Goal: Task Accomplishment & Management: Complete application form

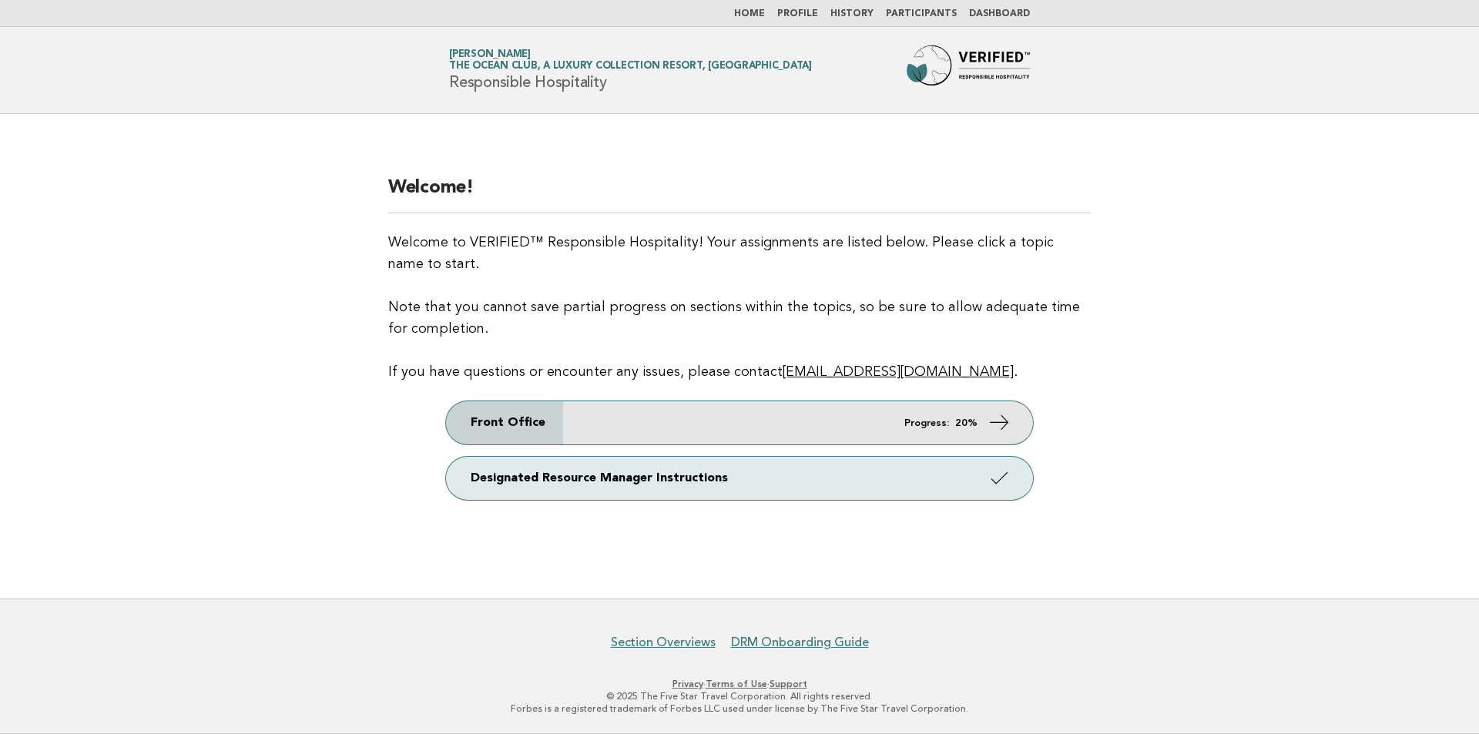
click at [730, 416] on link "Front Office Progress: 20%" at bounding box center [739, 422] width 587 height 43
click at [898, 434] on link "Front Office Progress: 20%" at bounding box center [739, 422] width 587 height 43
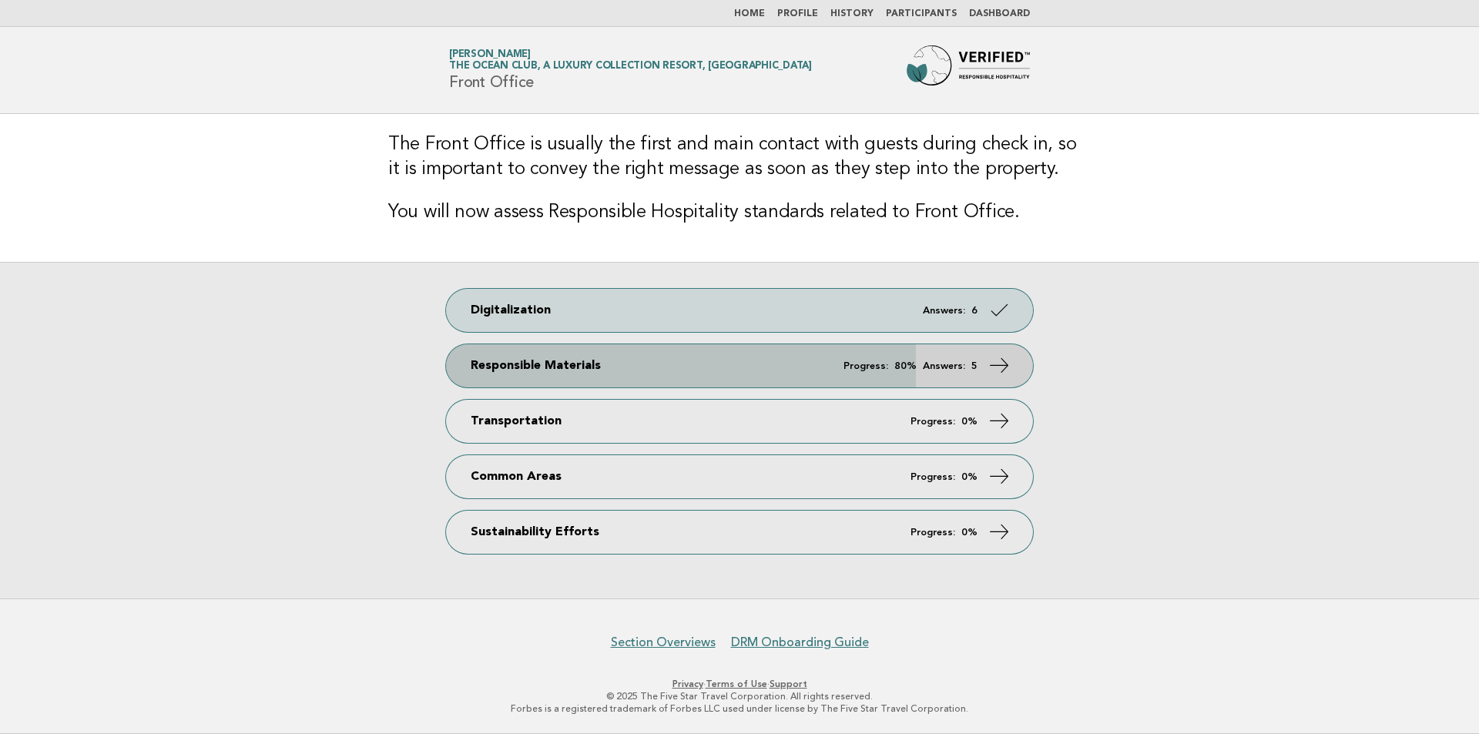
click at [822, 379] on link "Responsible Materials Progress: 80% Answers: 5" at bounding box center [739, 365] width 587 height 43
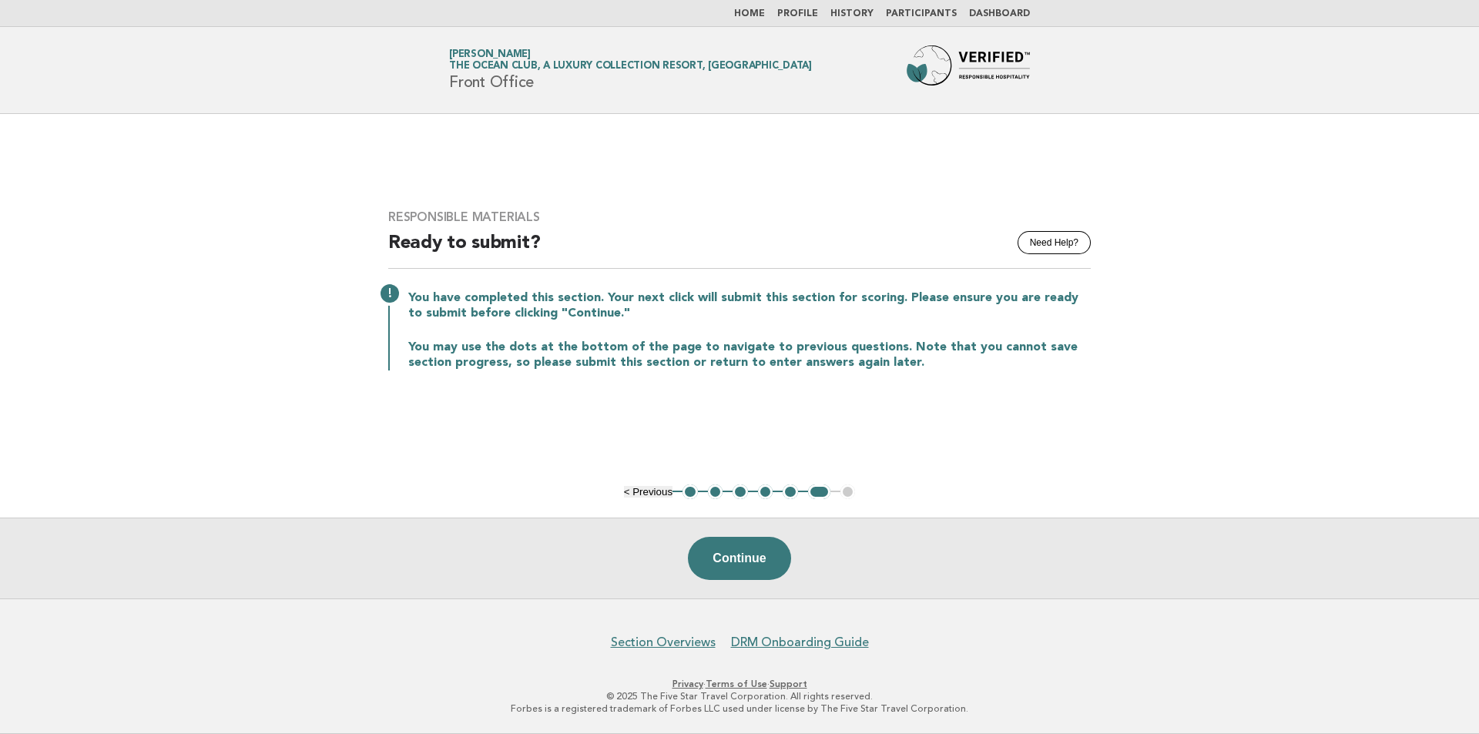
click at [720, 488] on button "2" at bounding box center [715, 492] width 15 height 15
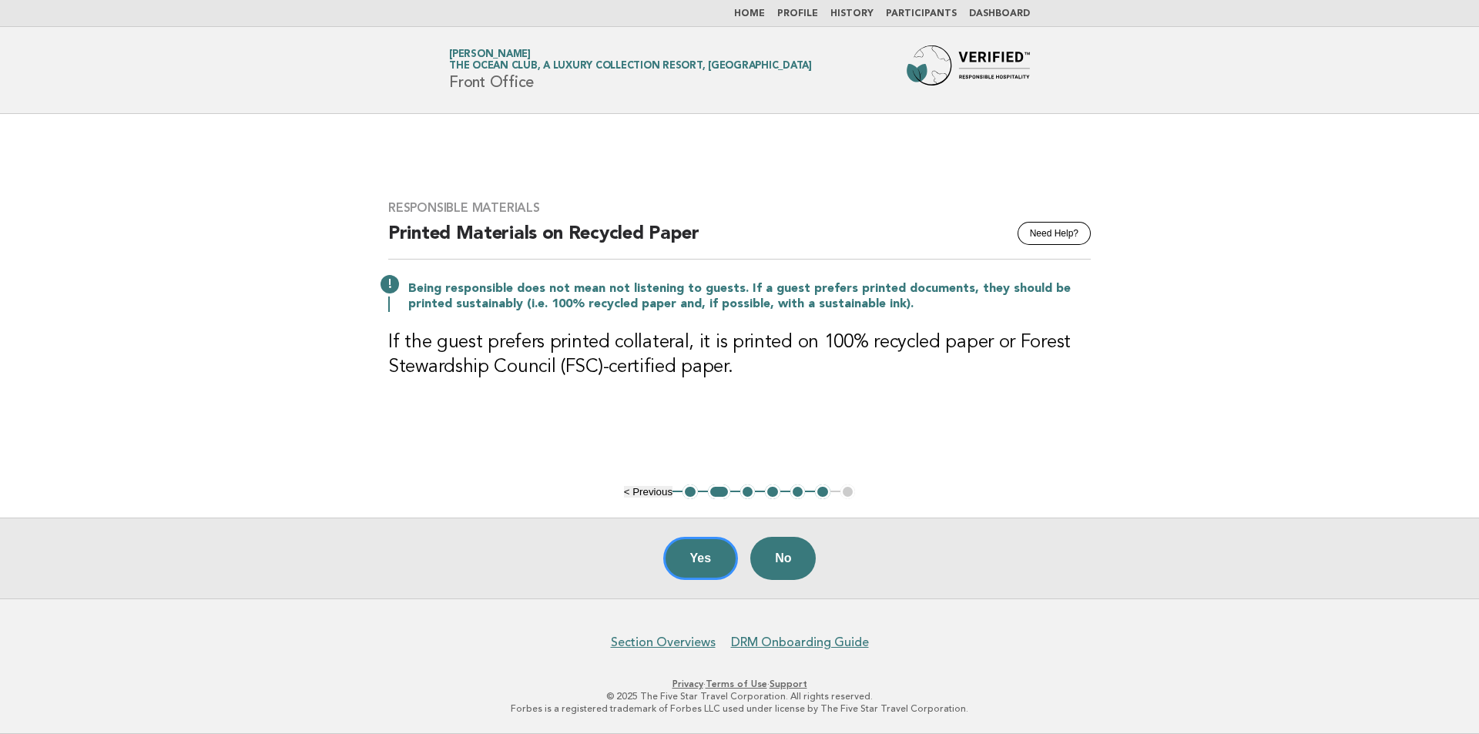
click at [741, 494] on button "3" at bounding box center [747, 492] width 15 height 15
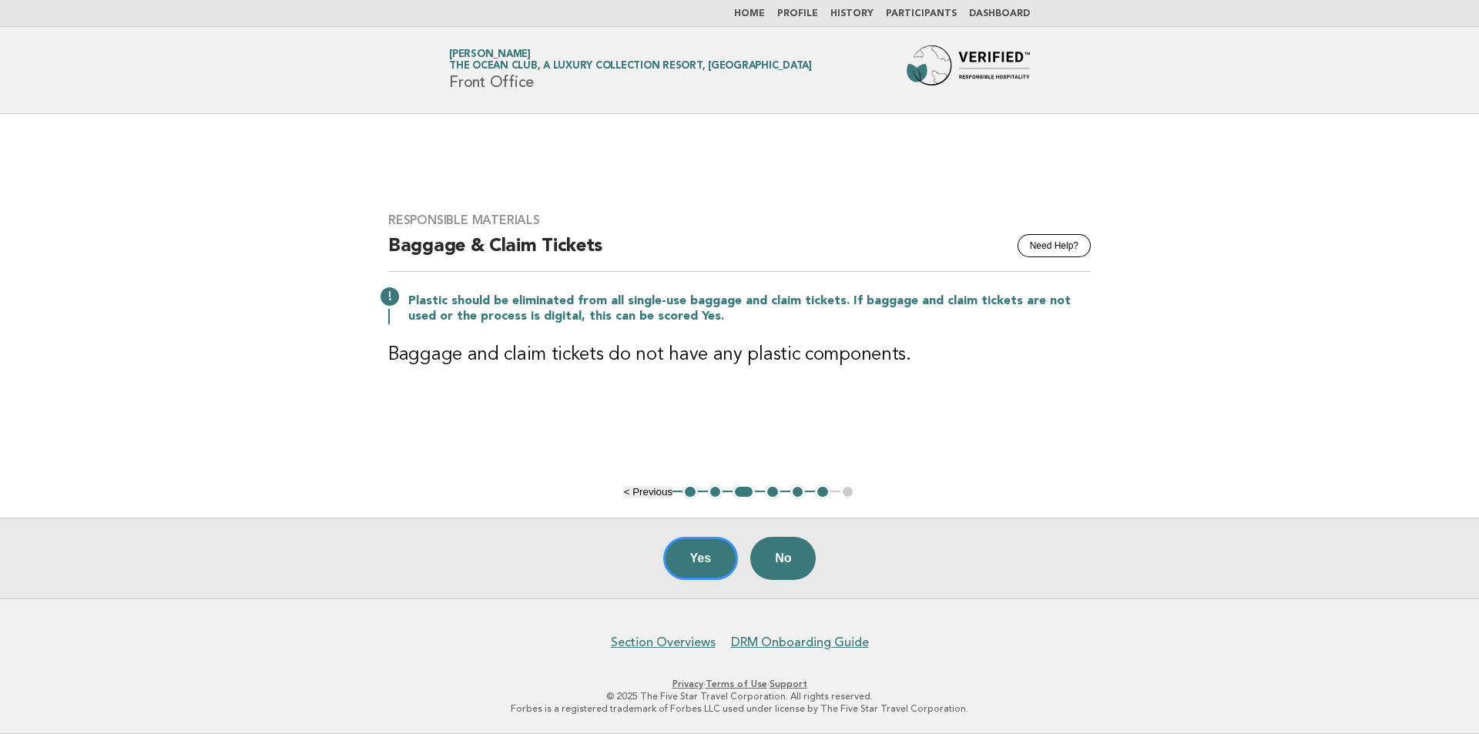
click at [771, 495] on button "4" at bounding box center [772, 492] width 15 height 15
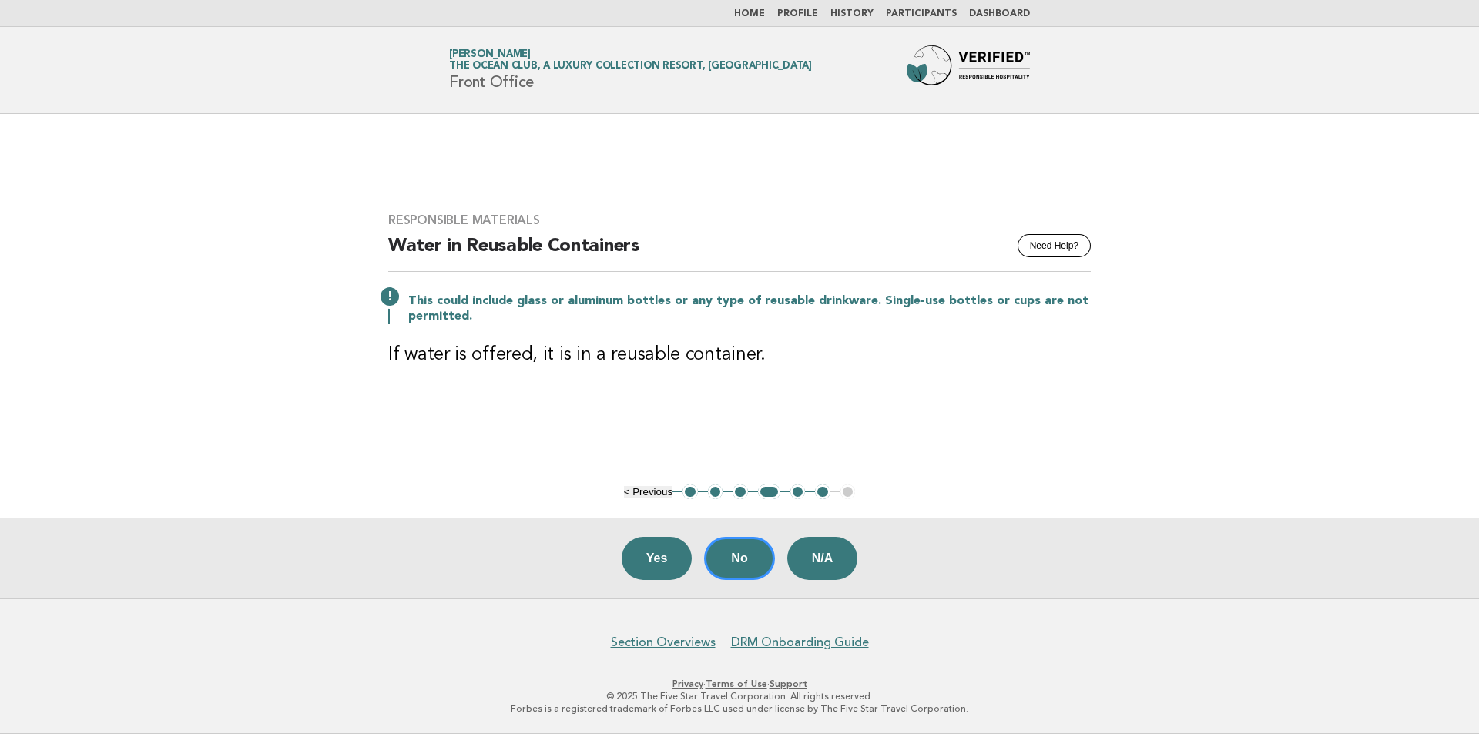
click at [801, 489] on button "5" at bounding box center [797, 492] width 15 height 15
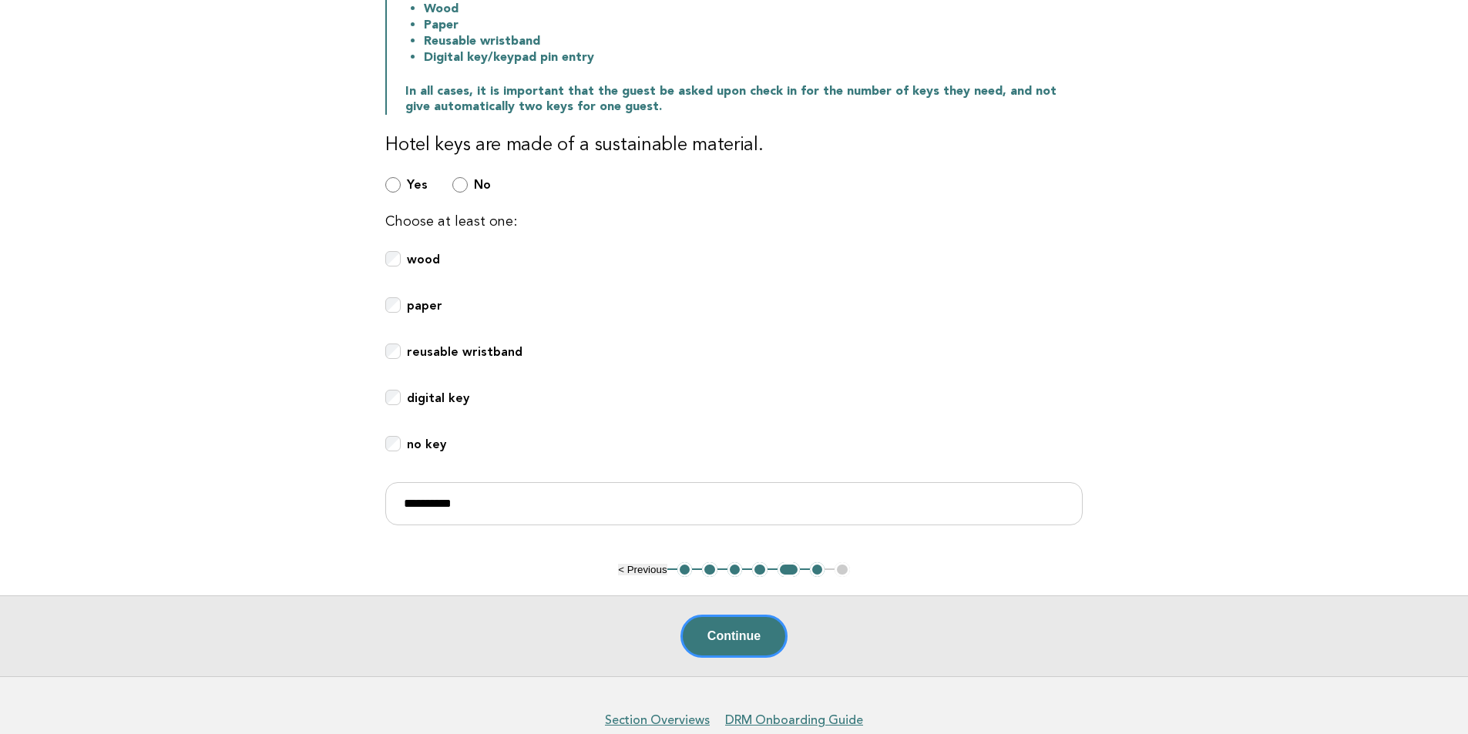
scroll to position [374, 0]
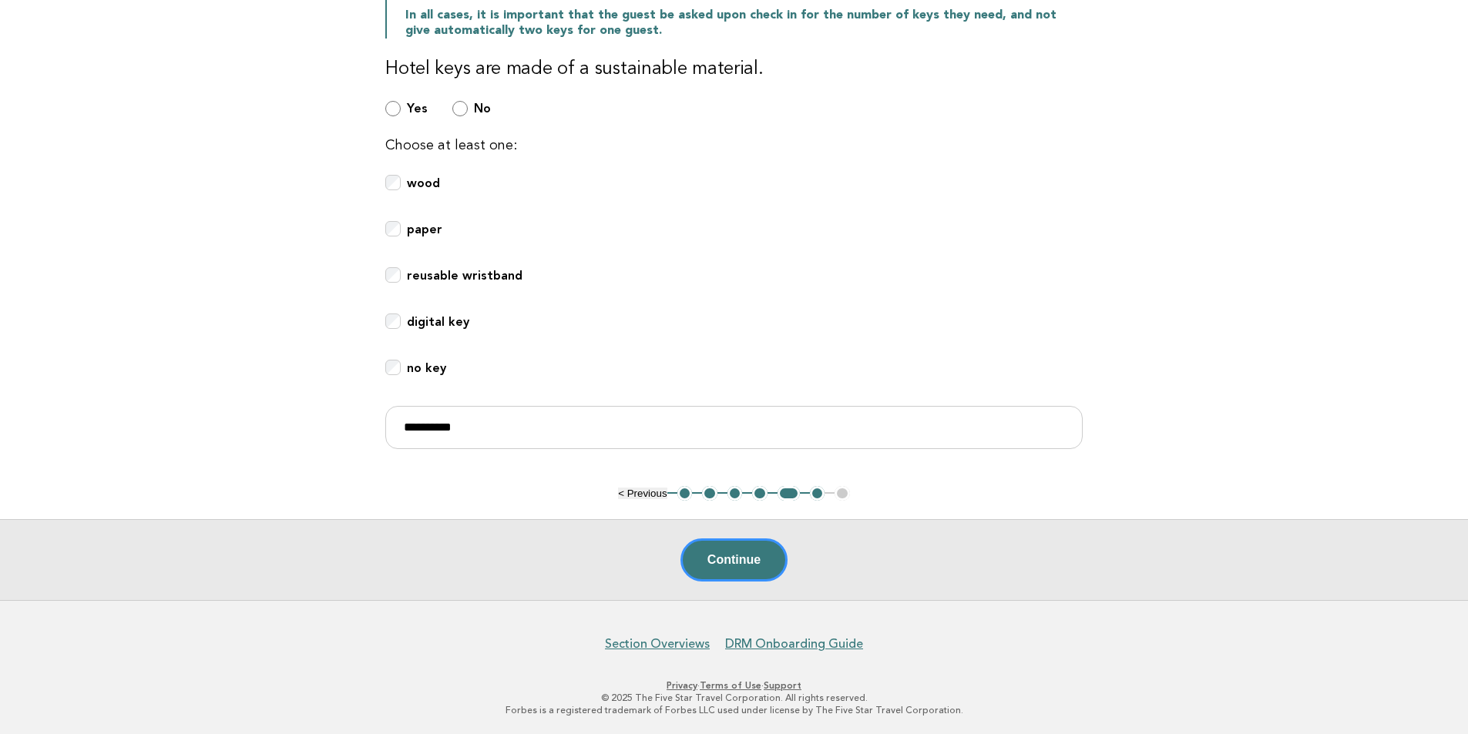
click at [740, 492] on button "3" at bounding box center [734, 493] width 15 height 15
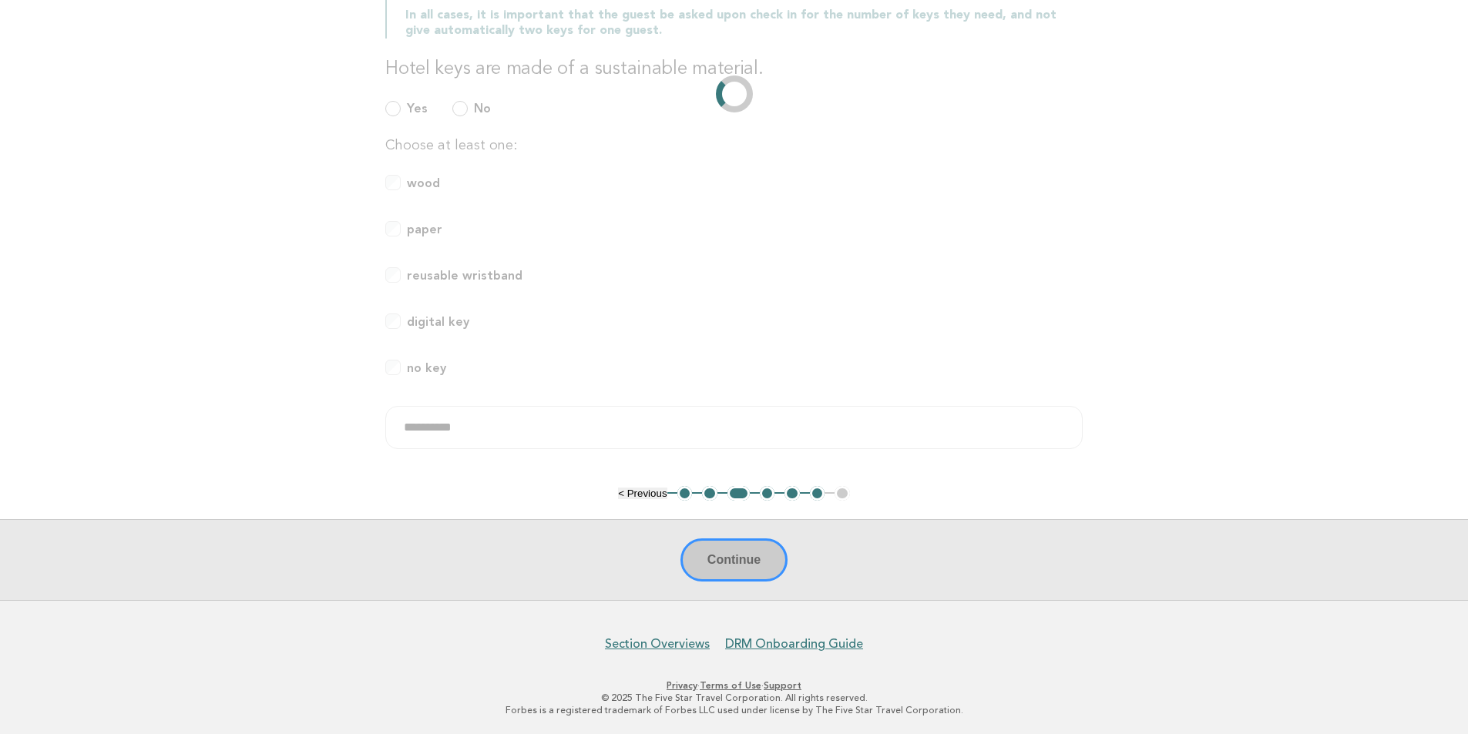
scroll to position [0, 0]
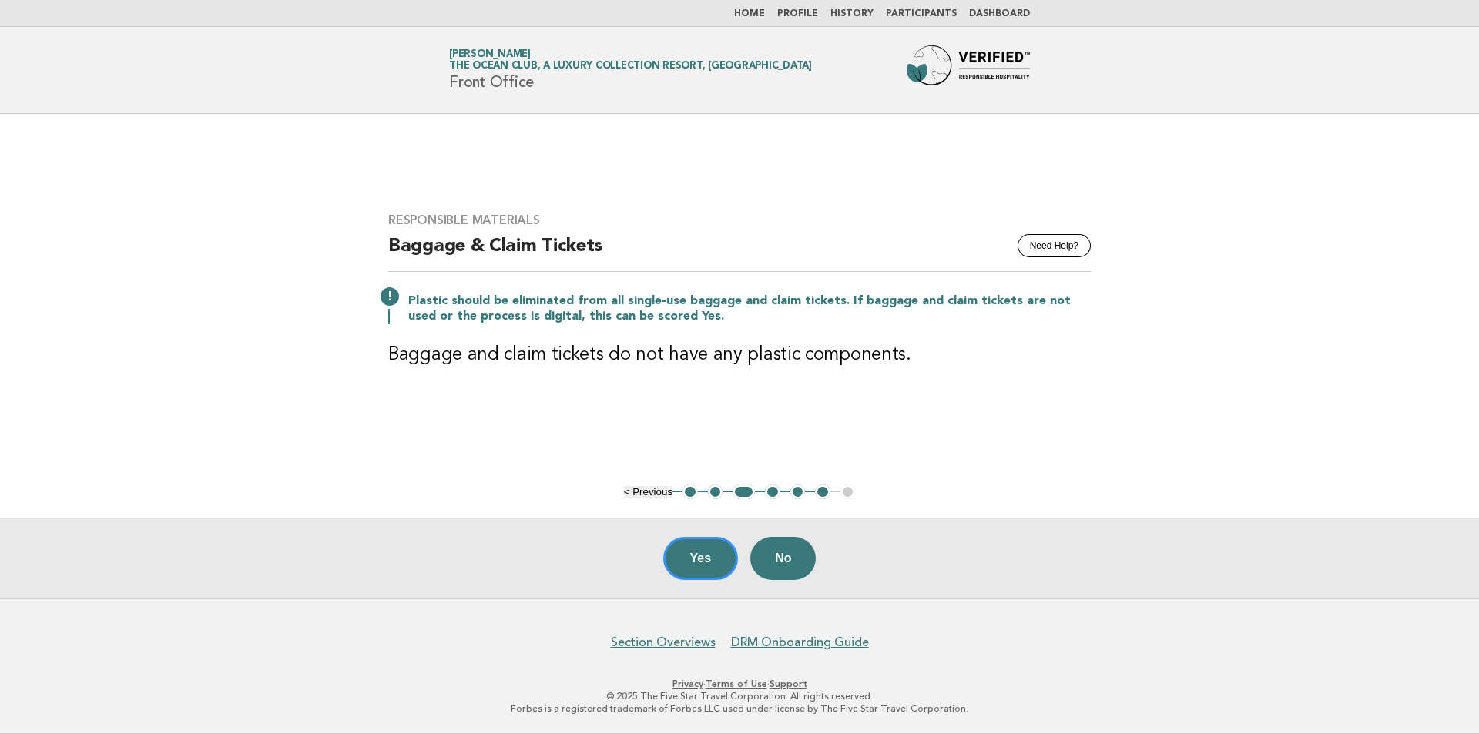
click at [767, 490] on button "4" at bounding box center [772, 492] width 15 height 15
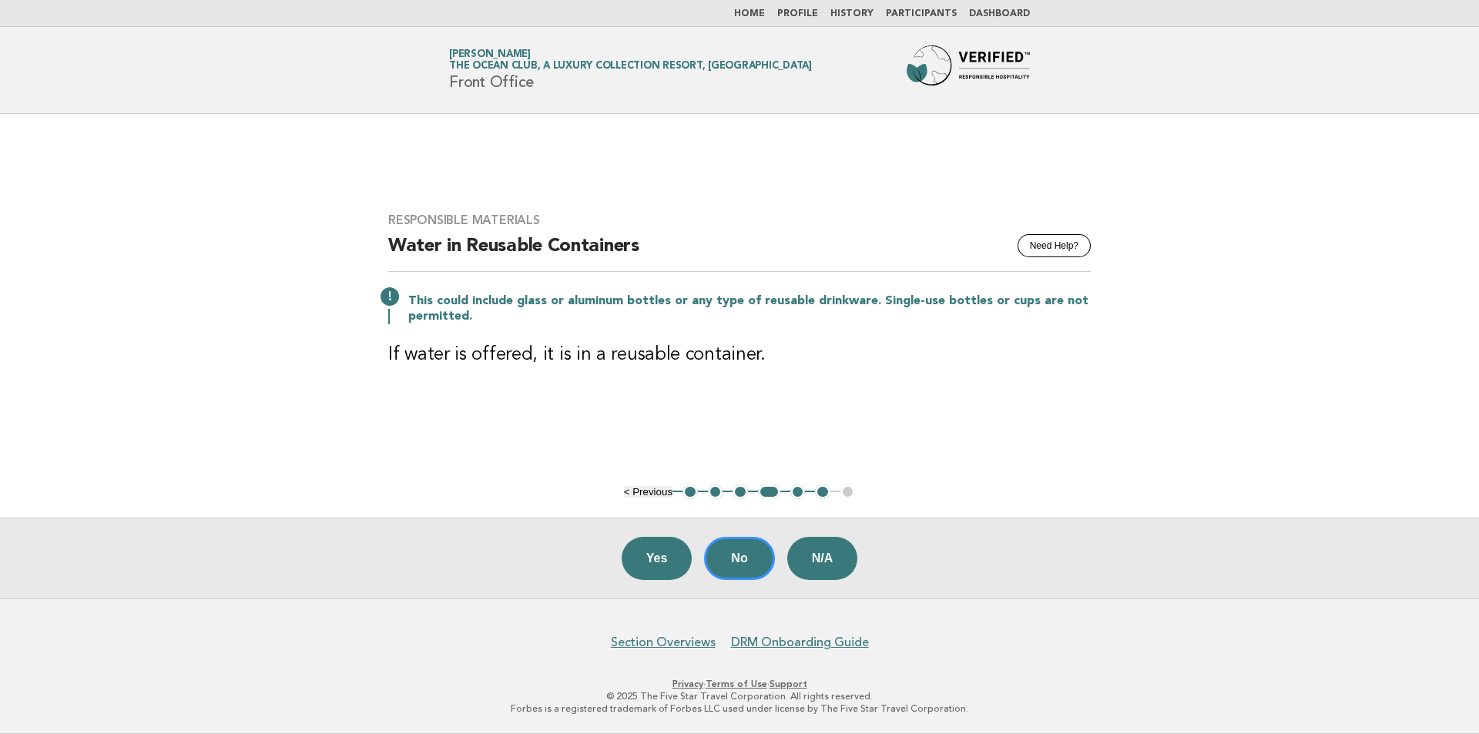
click at [802, 488] on button "5" at bounding box center [797, 492] width 15 height 15
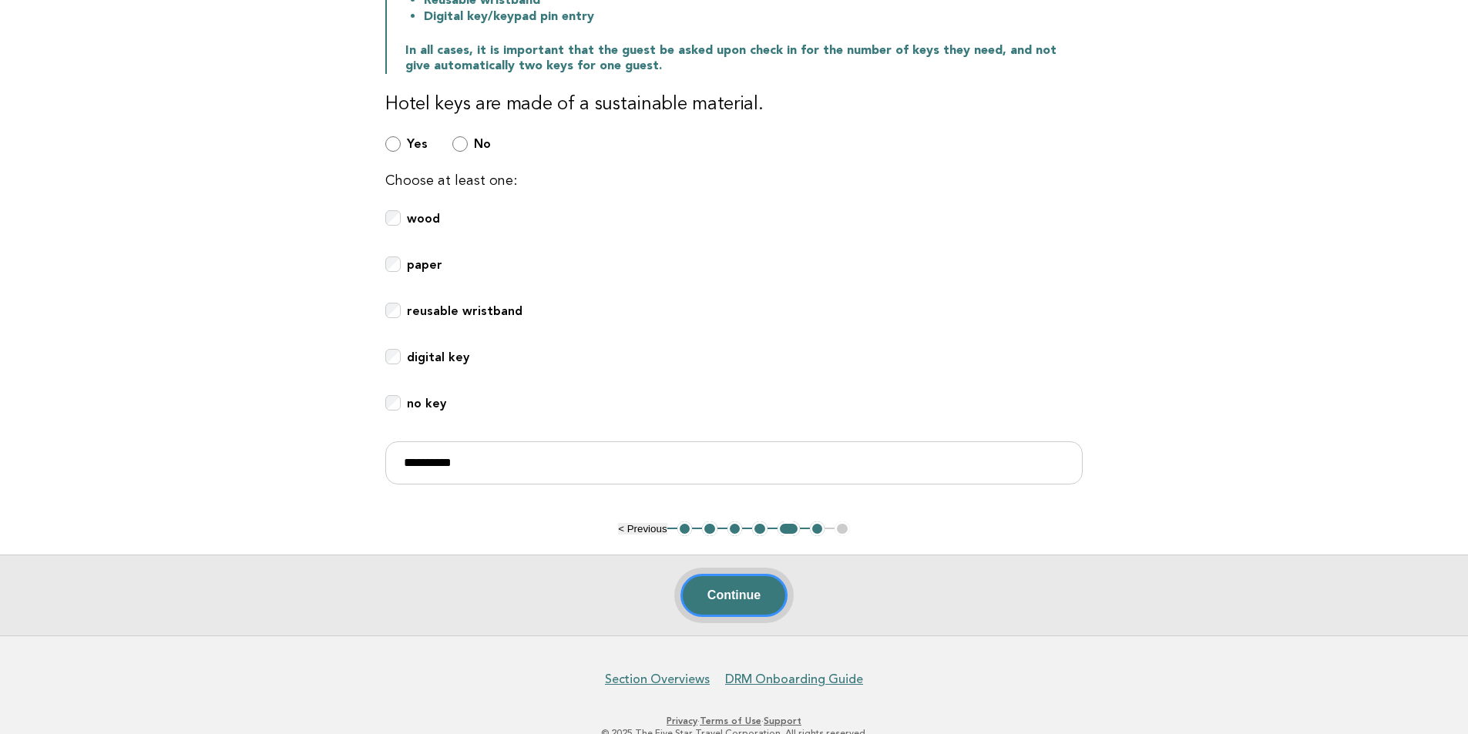
scroll to position [374, 0]
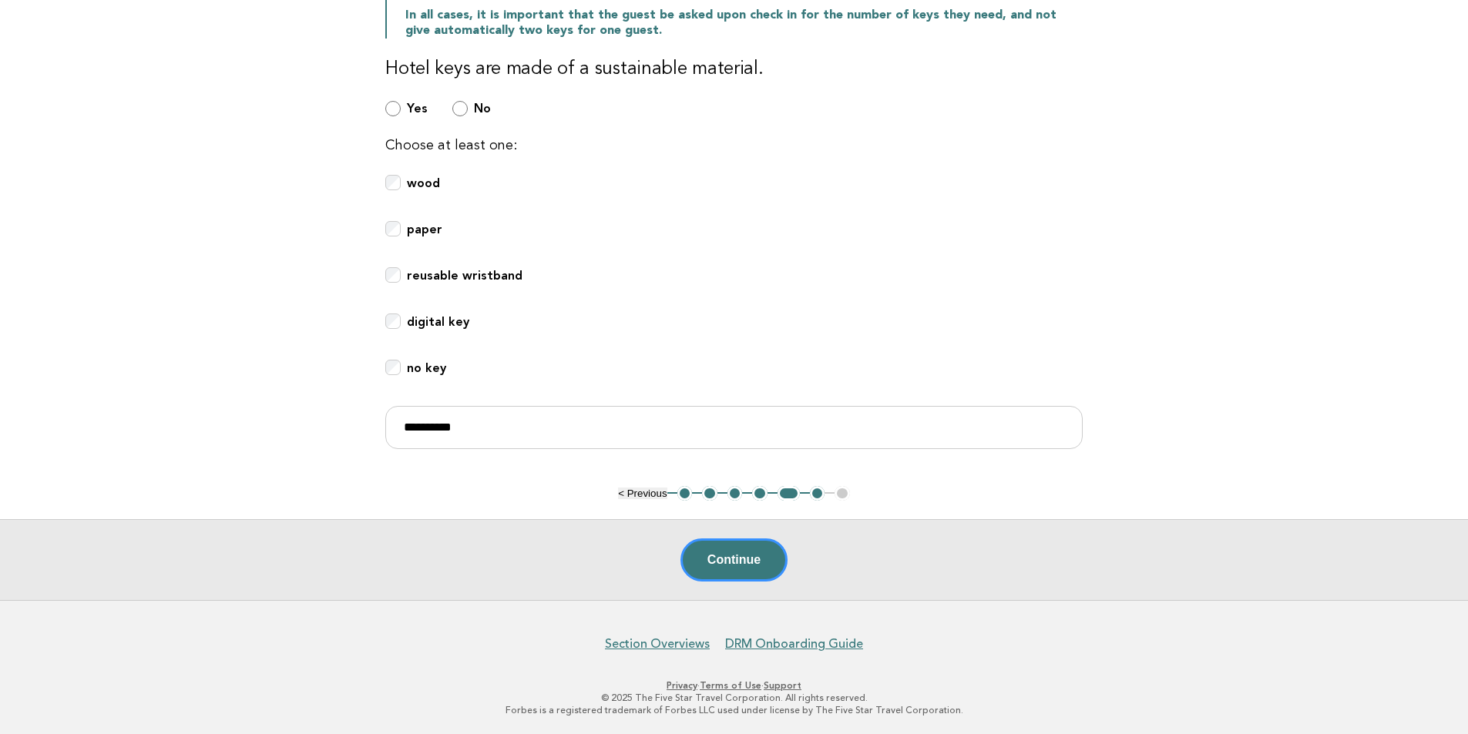
click at [821, 490] on button "6" at bounding box center [817, 493] width 15 height 15
click at [820, 490] on button "6" at bounding box center [817, 493] width 15 height 15
click at [815, 495] on button "6" at bounding box center [817, 493] width 15 height 15
click at [769, 547] on button "Continue" at bounding box center [733, 560] width 107 height 43
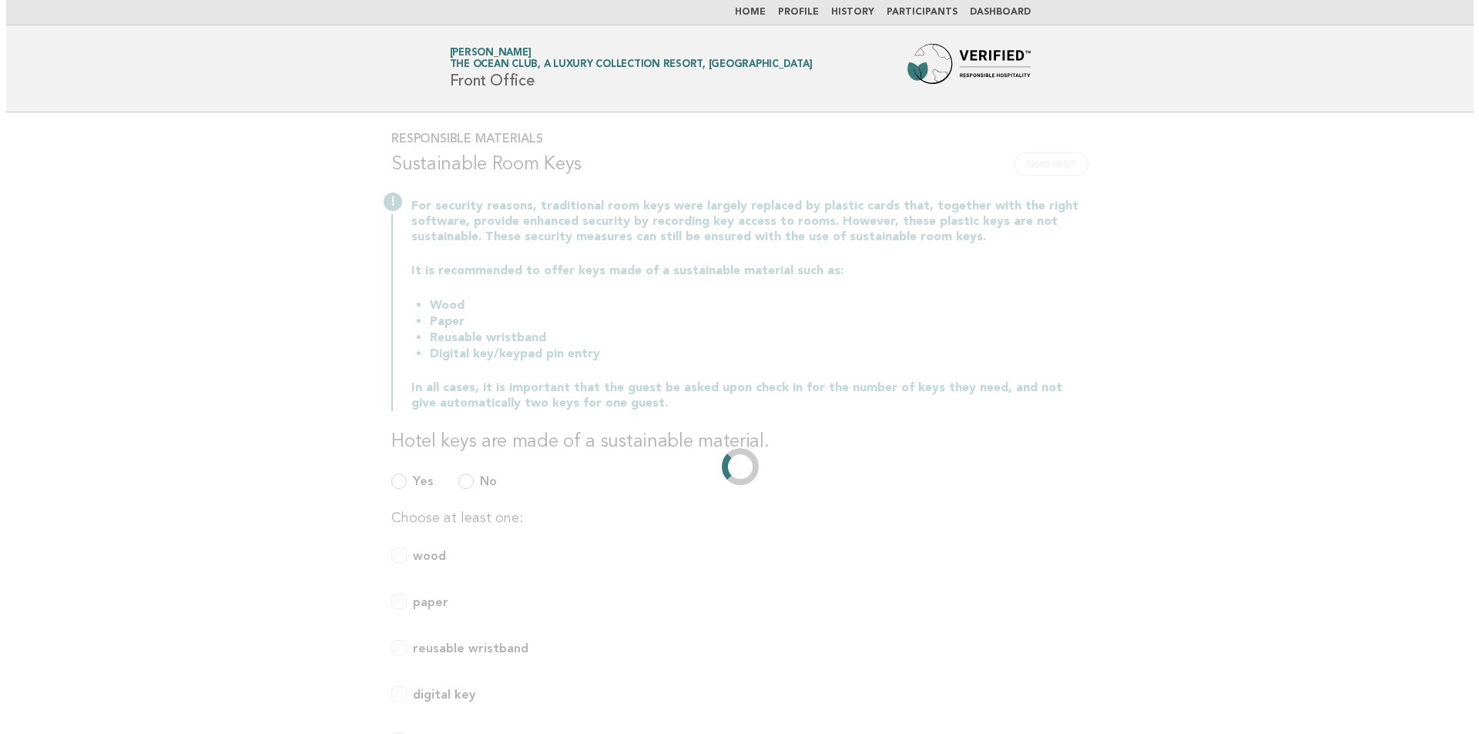
scroll to position [0, 0]
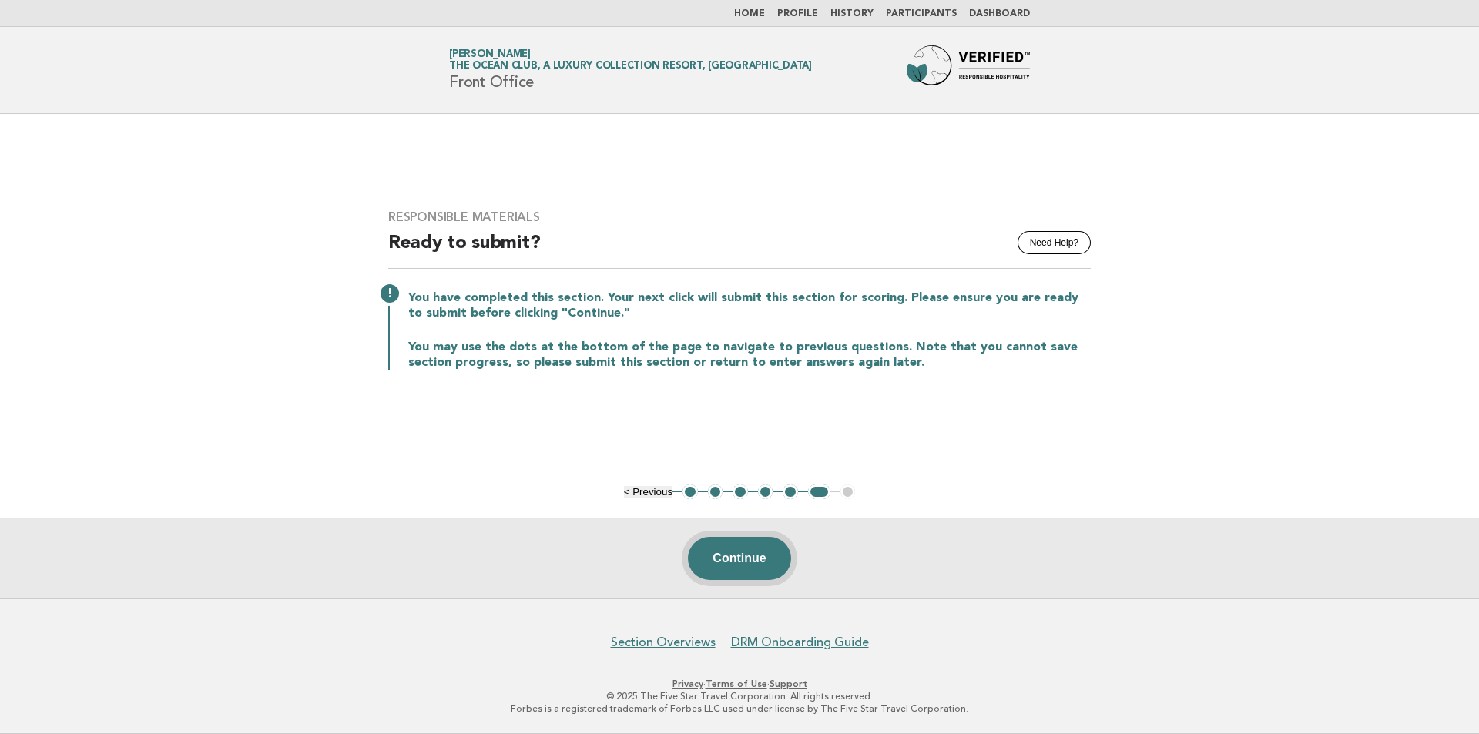
click at [750, 565] on button "Continue" at bounding box center [739, 558] width 102 height 43
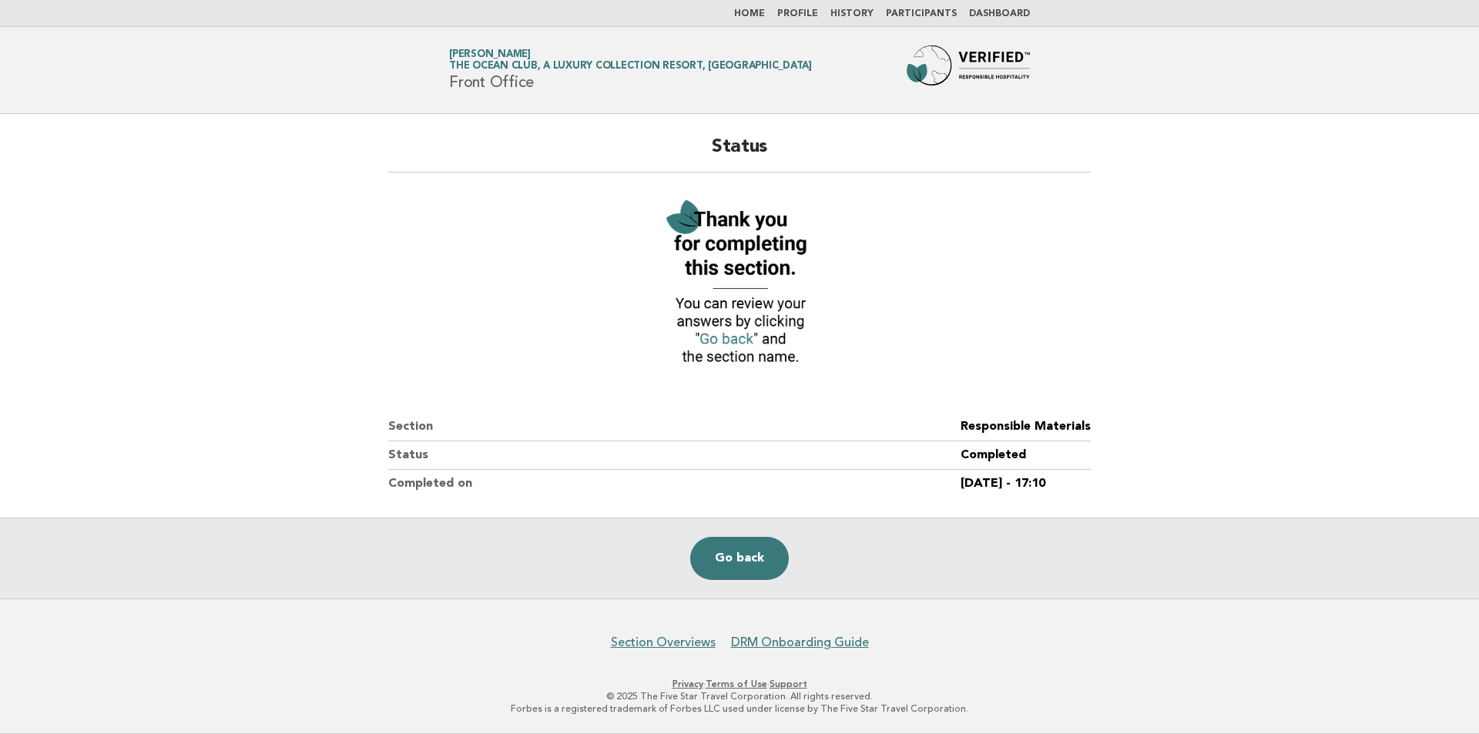
click at [738, 335] on img at bounding box center [739, 283] width 169 height 185
click at [758, 551] on link "Go back" at bounding box center [739, 558] width 99 height 43
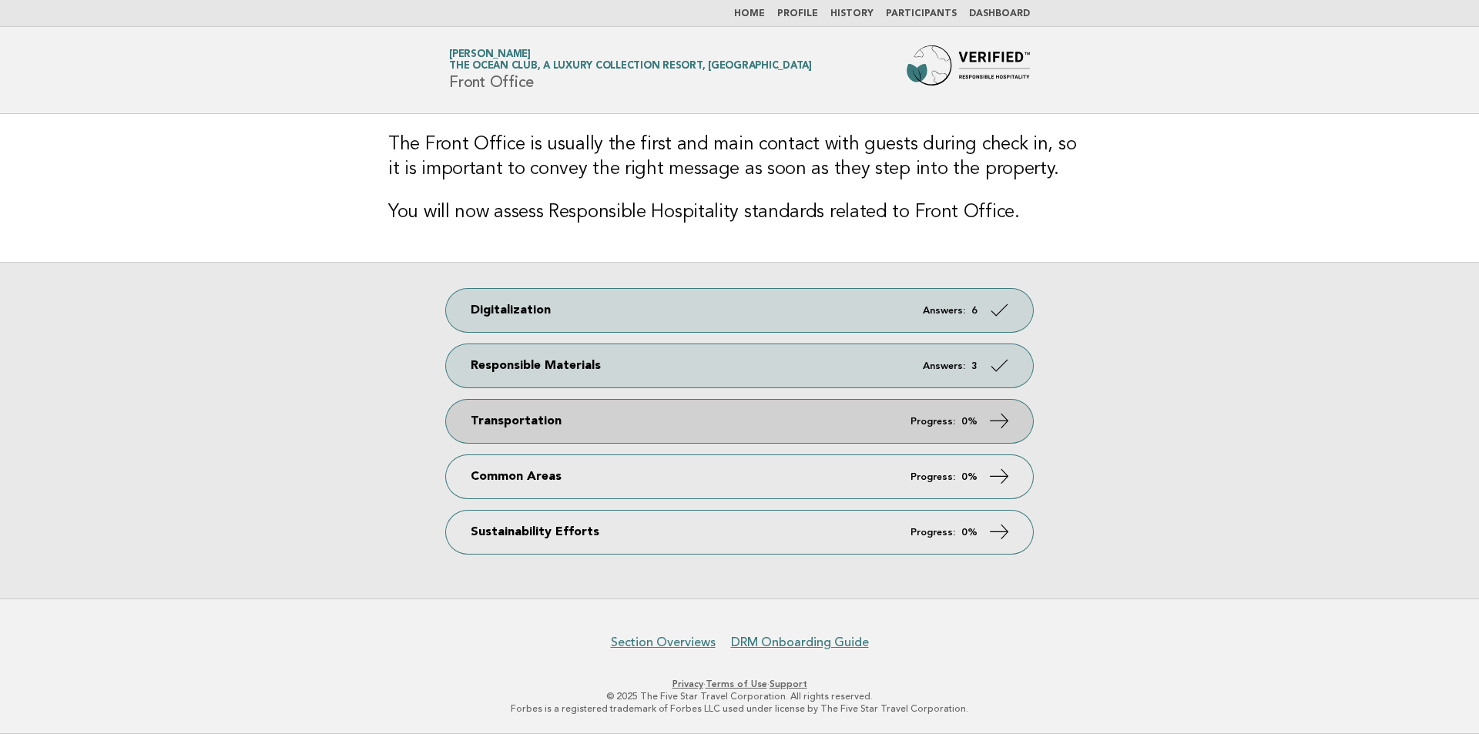
click at [660, 436] on link "Transportation Progress: 0%" at bounding box center [739, 421] width 587 height 43
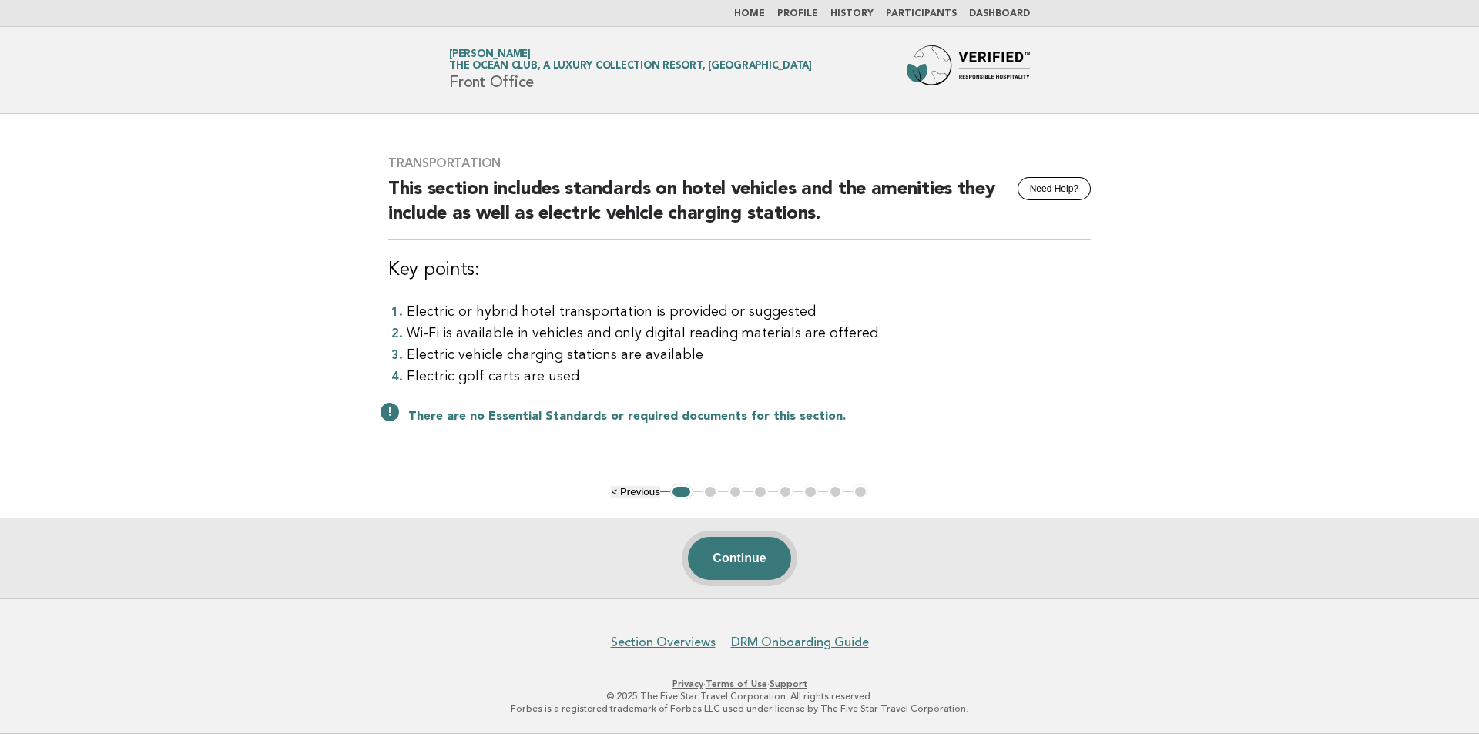
click at [729, 545] on button "Continue" at bounding box center [739, 558] width 102 height 43
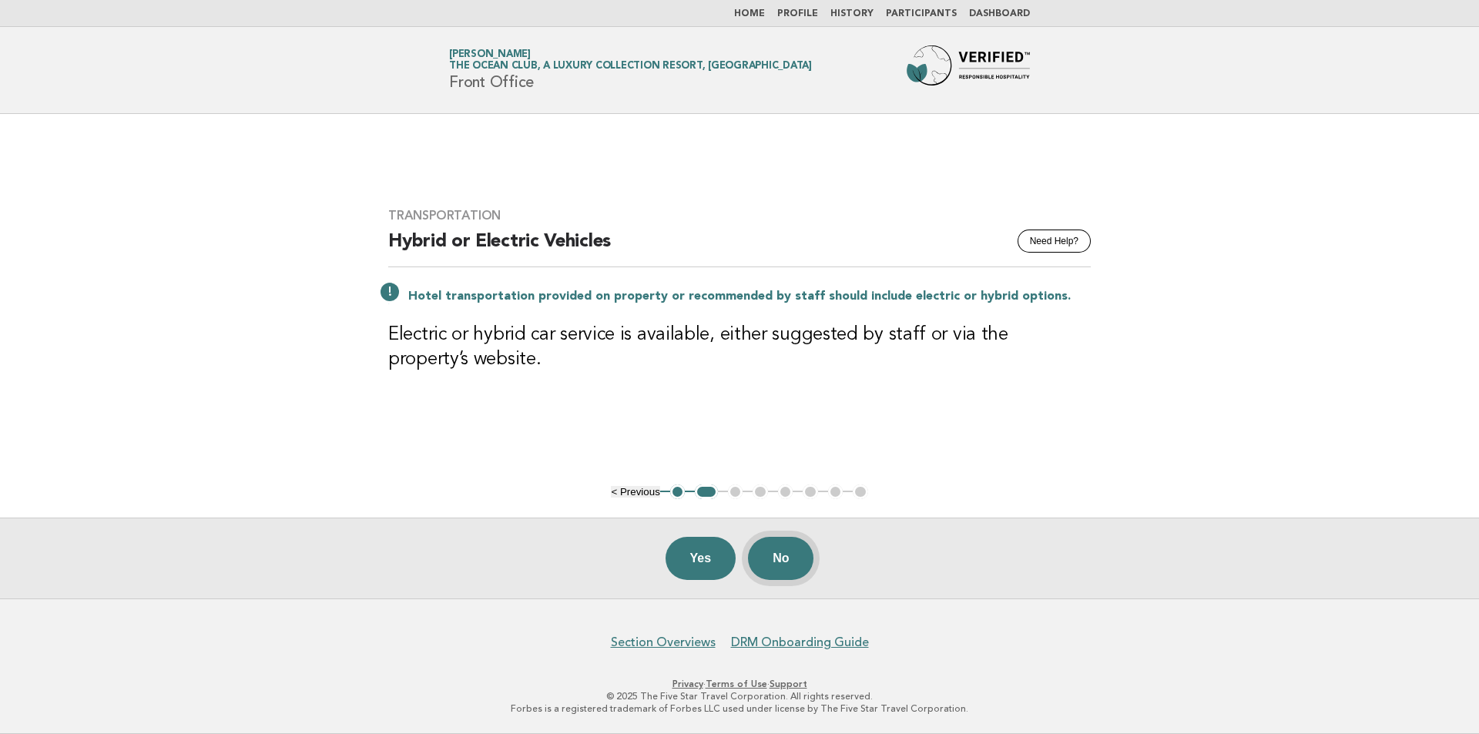
click at [804, 564] on button "No" at bounding box center [780, 558] width 65 height 43
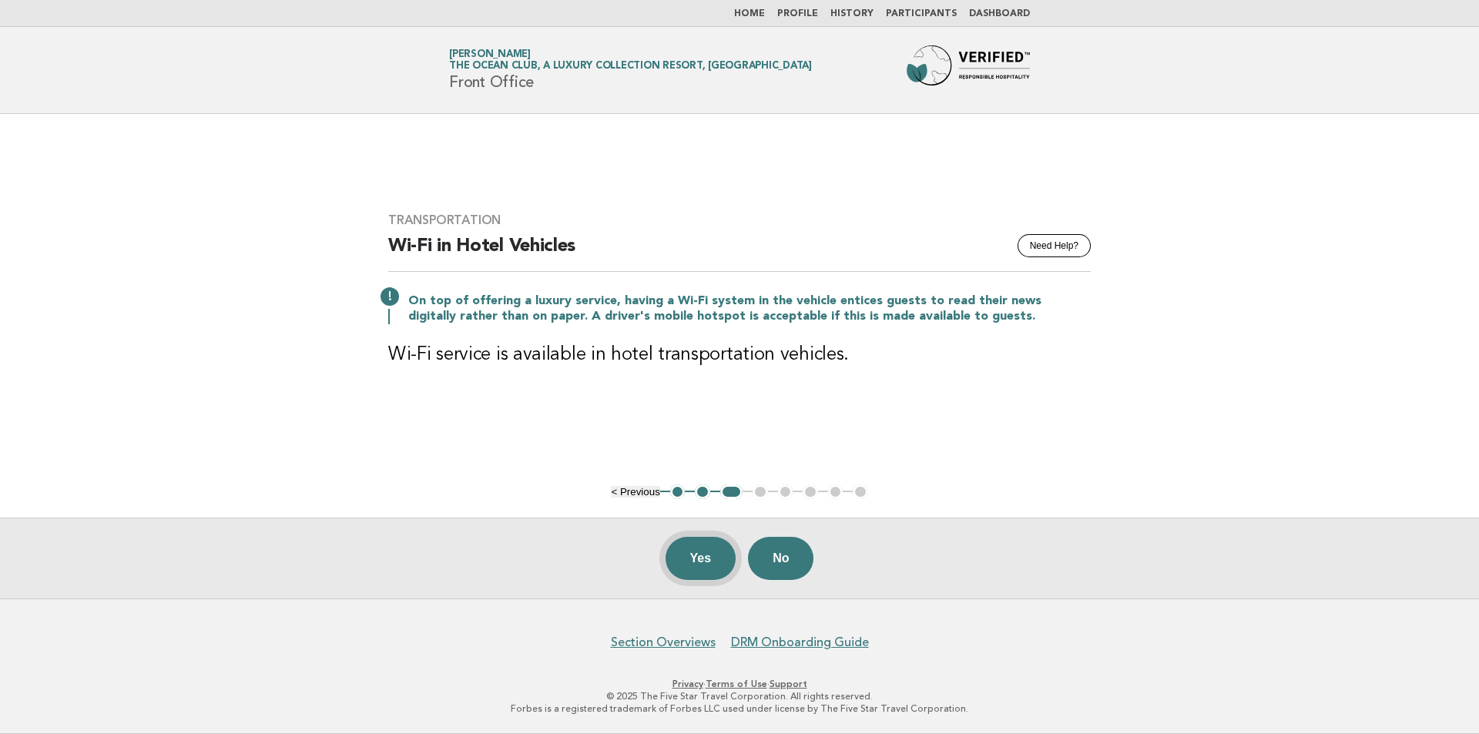
click at [709, 555] on button "Yes" at bounding box center [701, 558] width 71 height 43
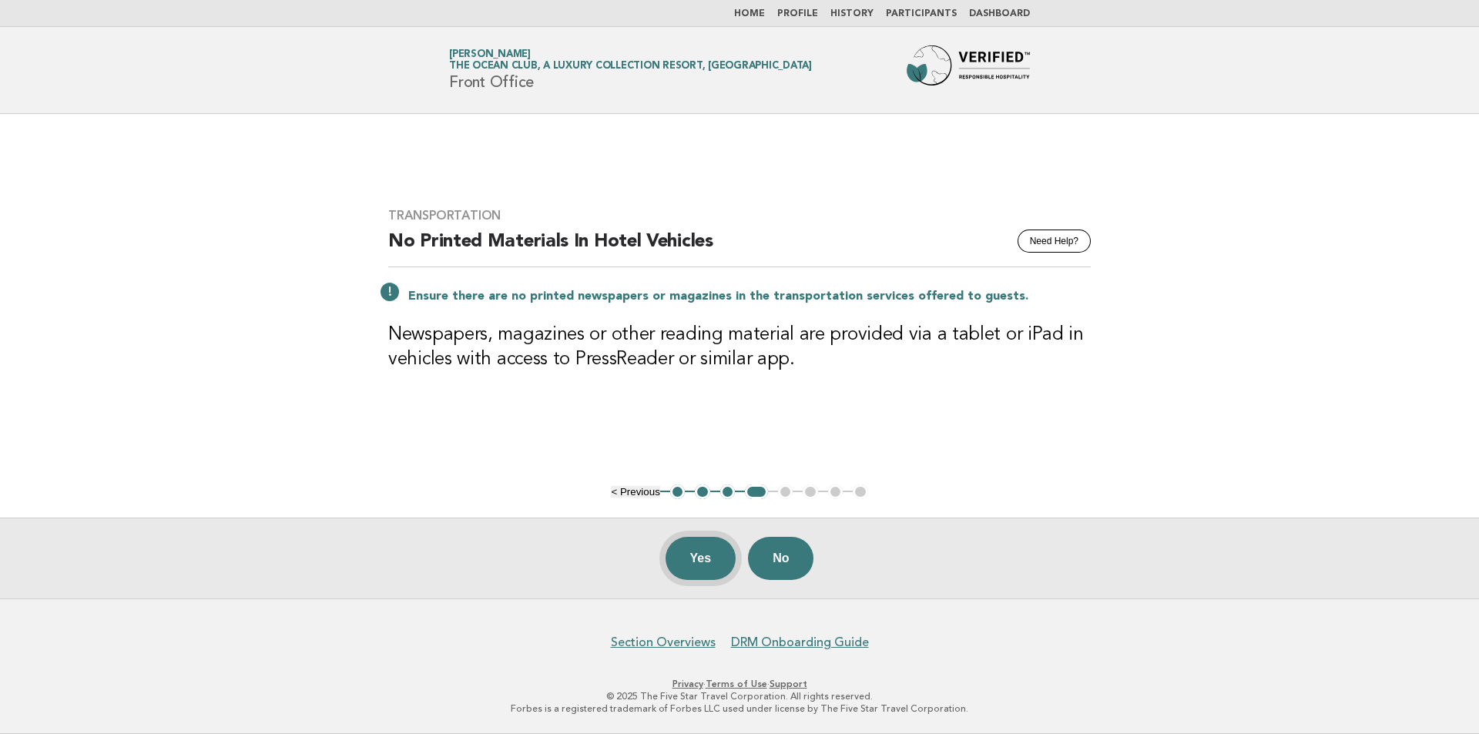
click at [696, 545] on button "Yes" at bounding box center [701, 558] width 71 height 43
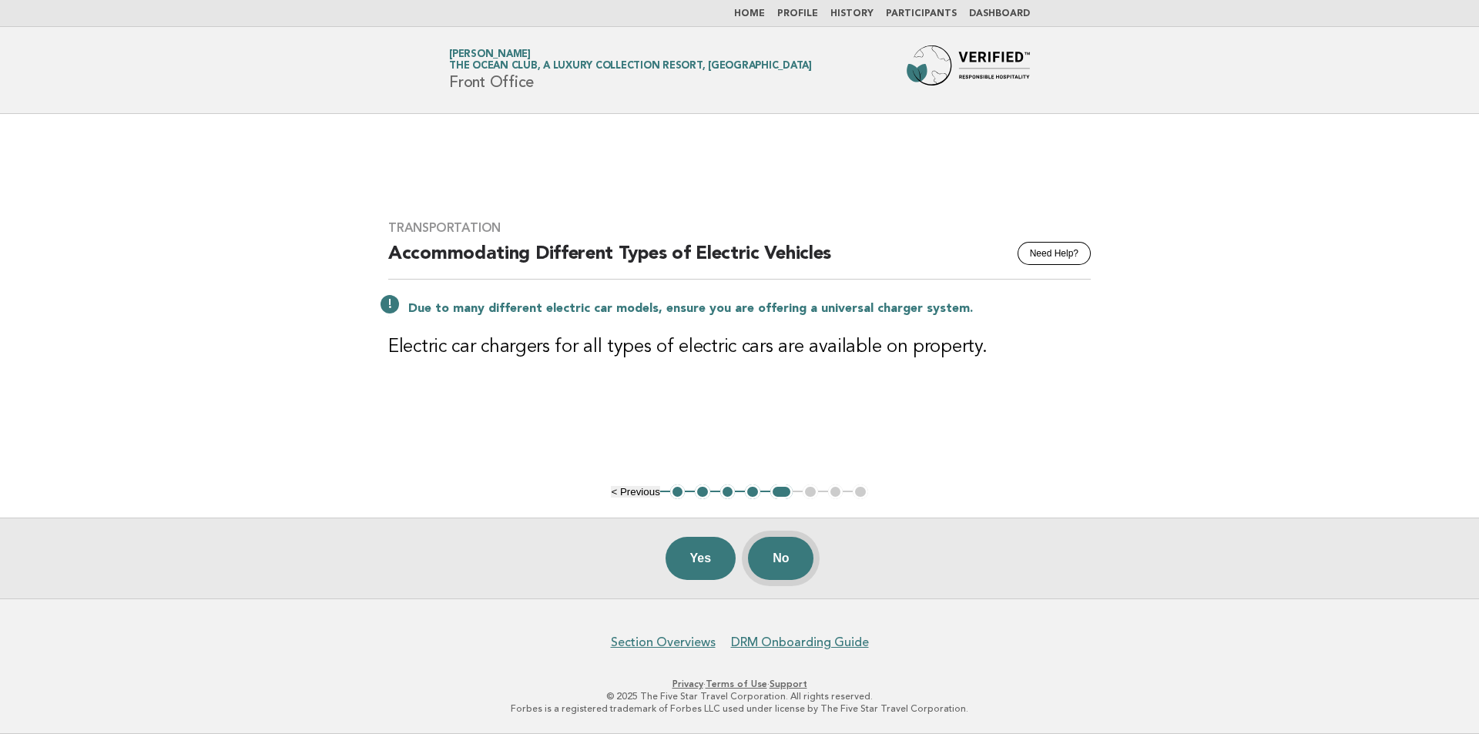
click at [798, 552] on button "No" at bounding box center [780, 558] width 65 height 43
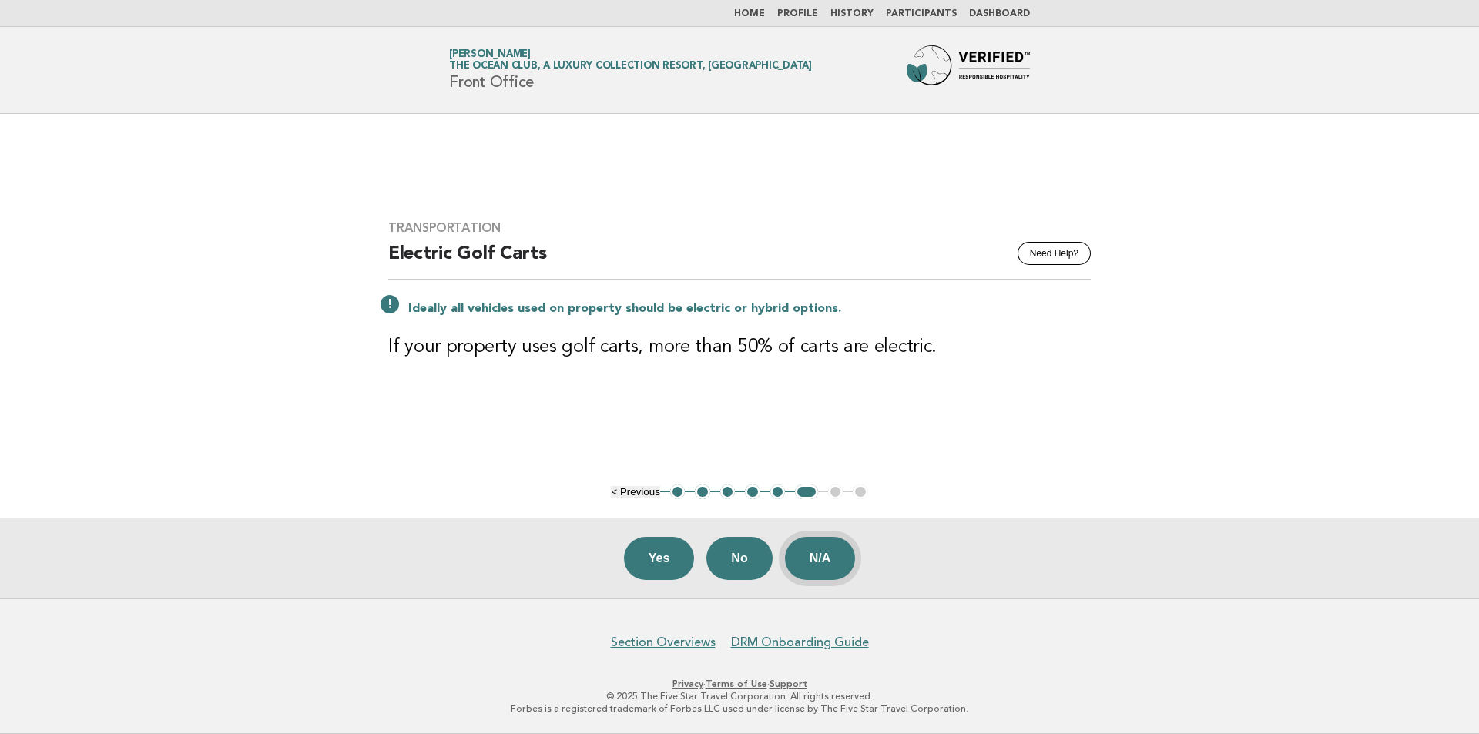
click at [844, 559] on button "N/A" at bounding box center [820, 558] width 71 height 43
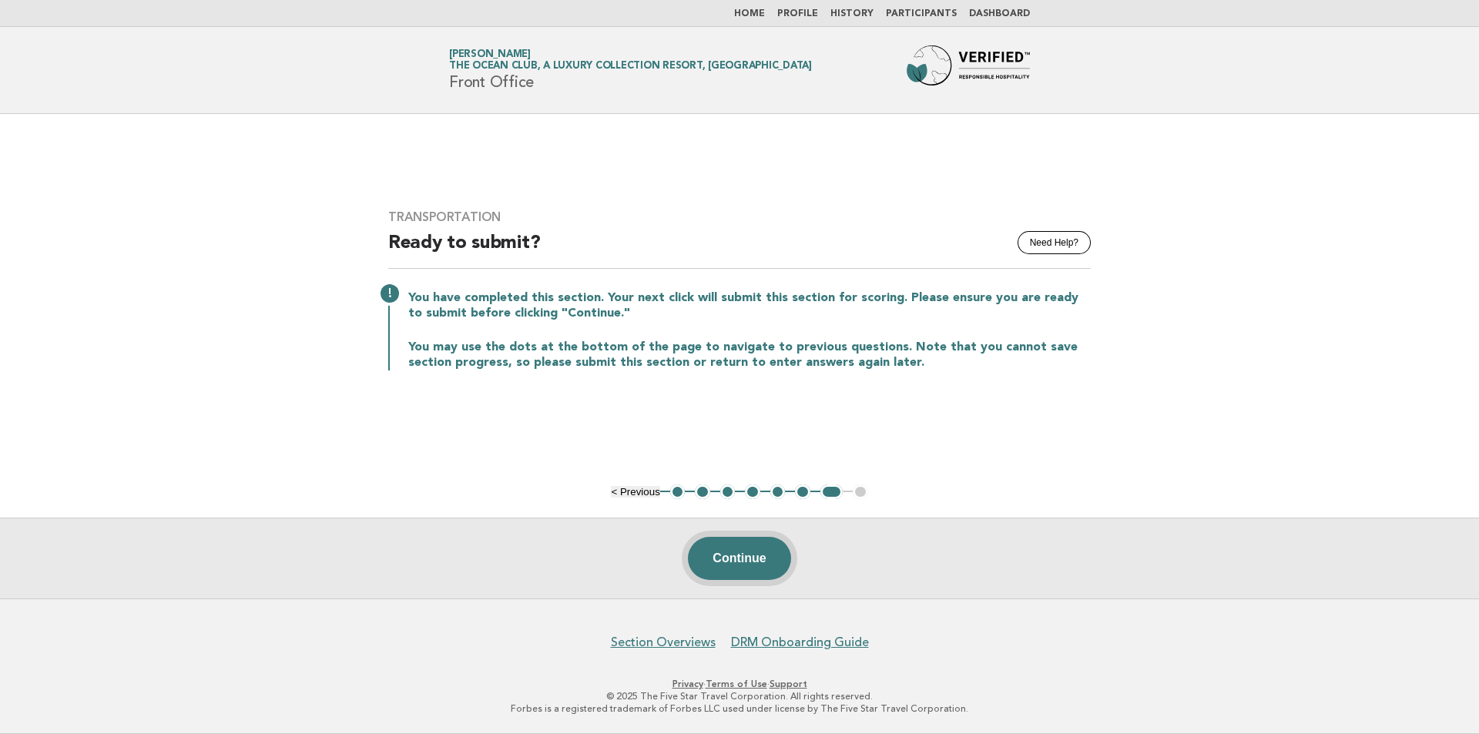
click at [722, 571] on button "Continue" at bounding box center [739, 558] width 102 height 43
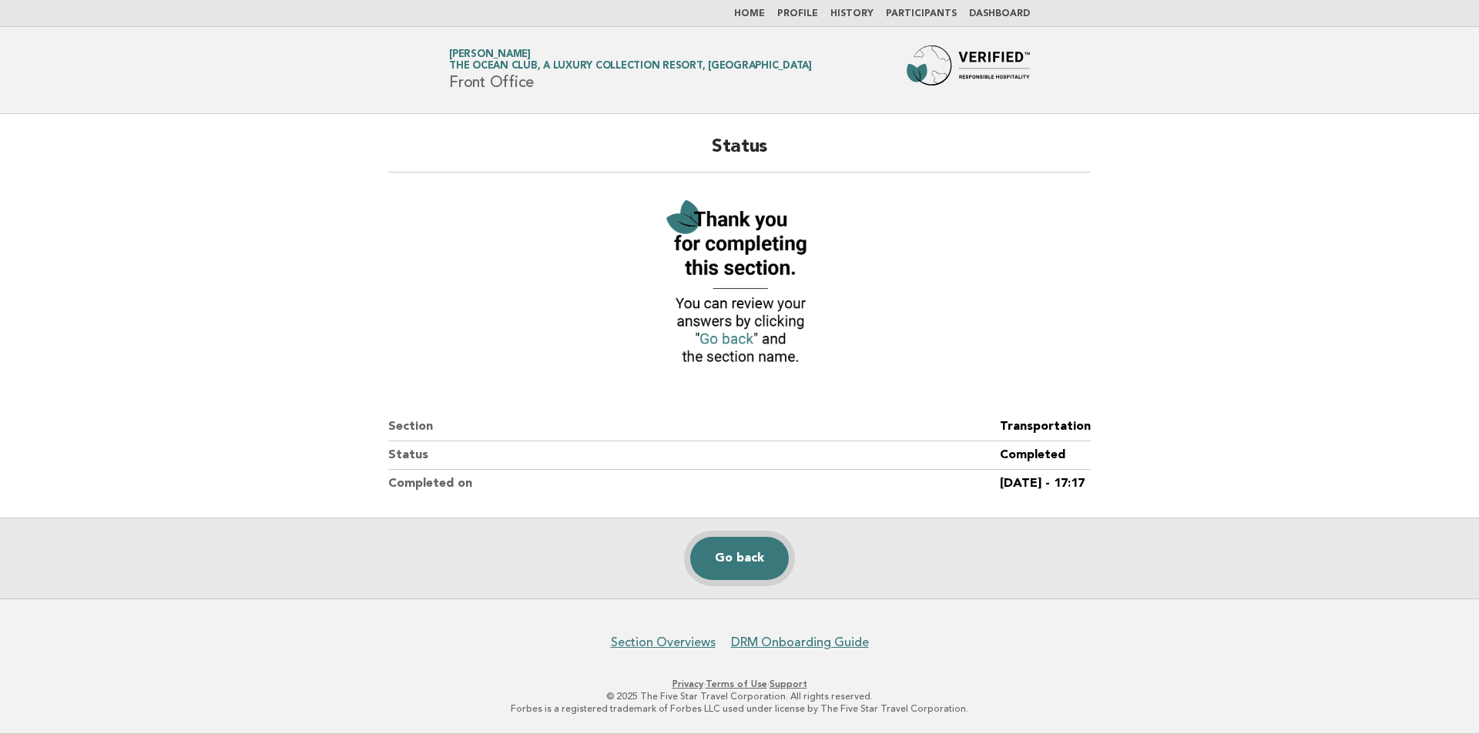
click at [718, 567] on link "Go back" at bounding box center [739, 558] width 99 height 43
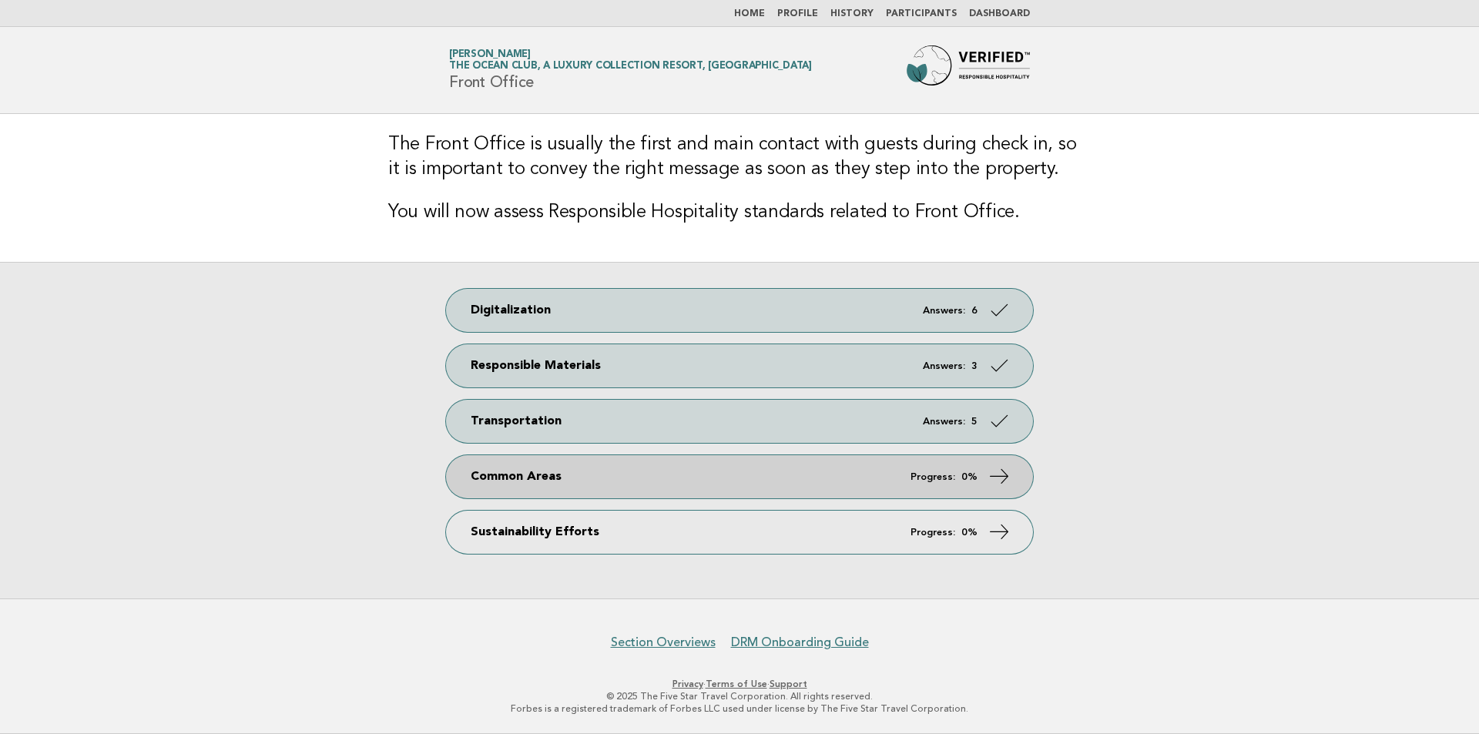
click at [806, 477] on link "Common Areas Progress: 0%" at bounding box center [739, 476] width 587 height 43
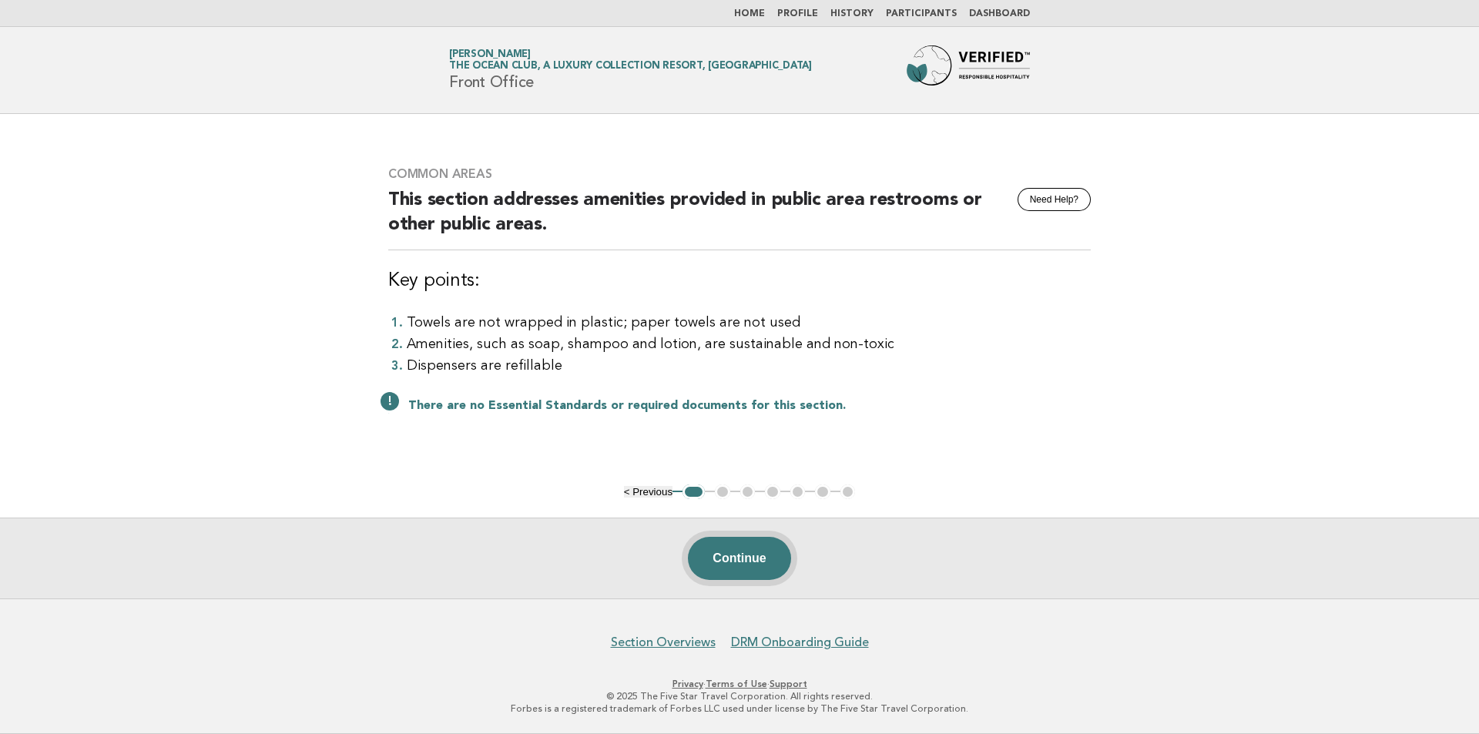
click at [704, 550] on button "Continue" at bounding box center [739, 558] width 102 height 43
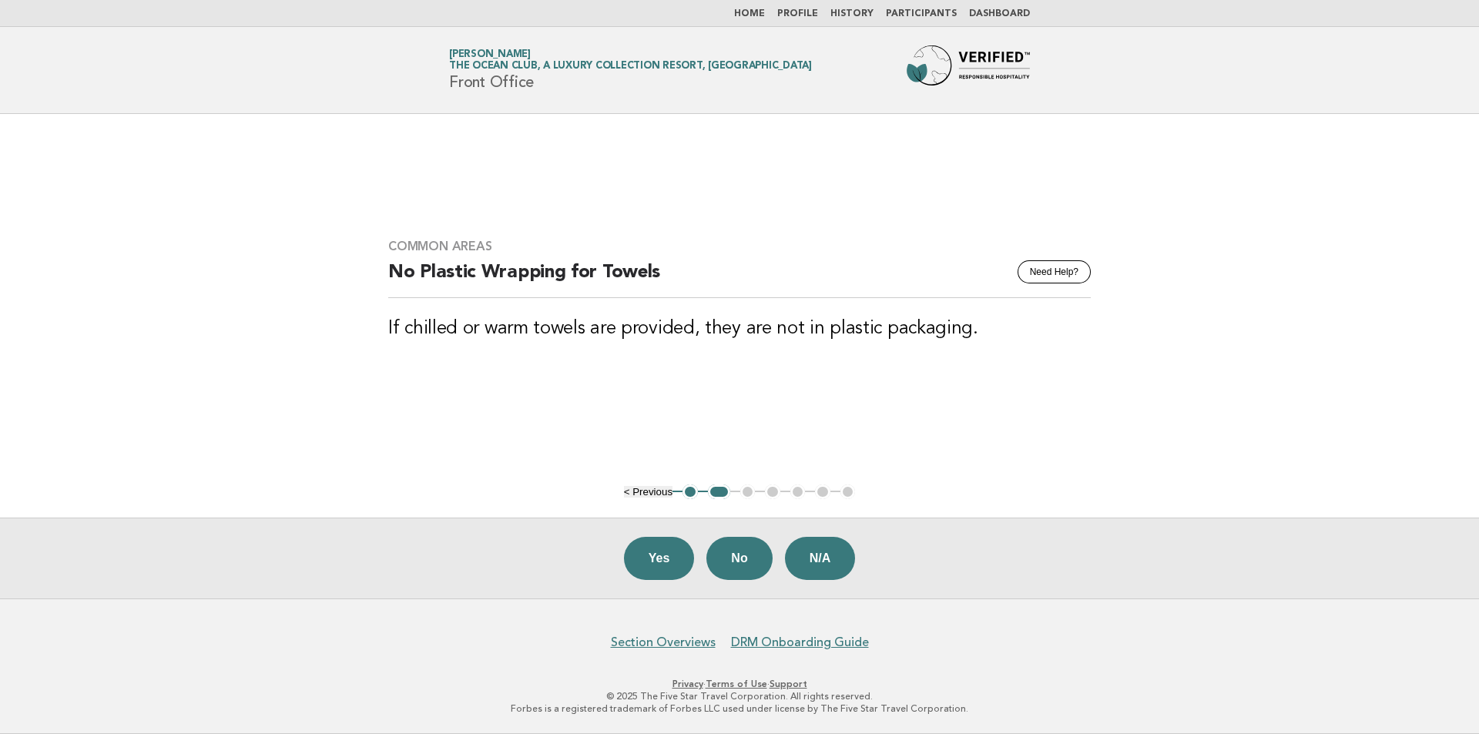
click at [683, 549] on button "Yes" at bounding box center [659, 558] width 71 height 43
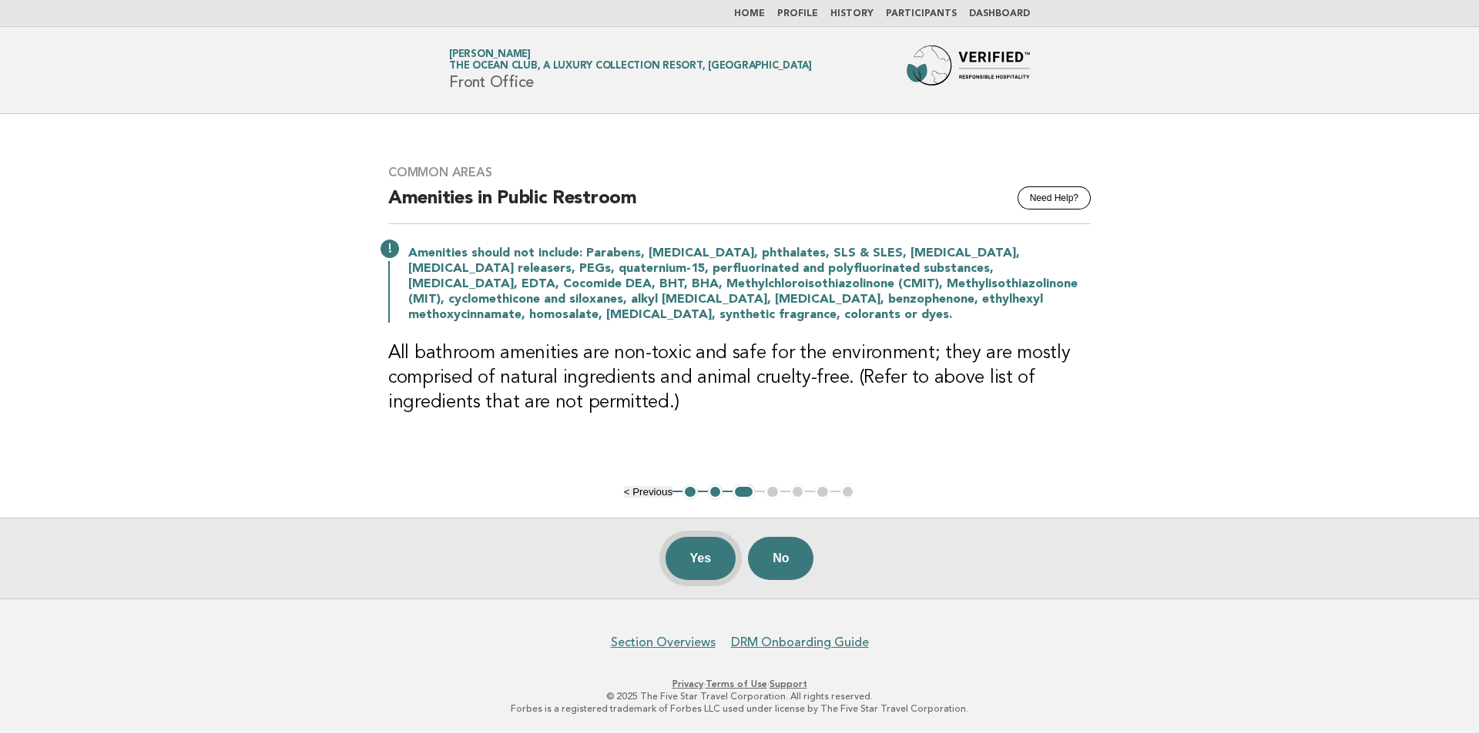
click at [702, 554] on button "Yes" at bounding box center [701, 558] width 71 height 43
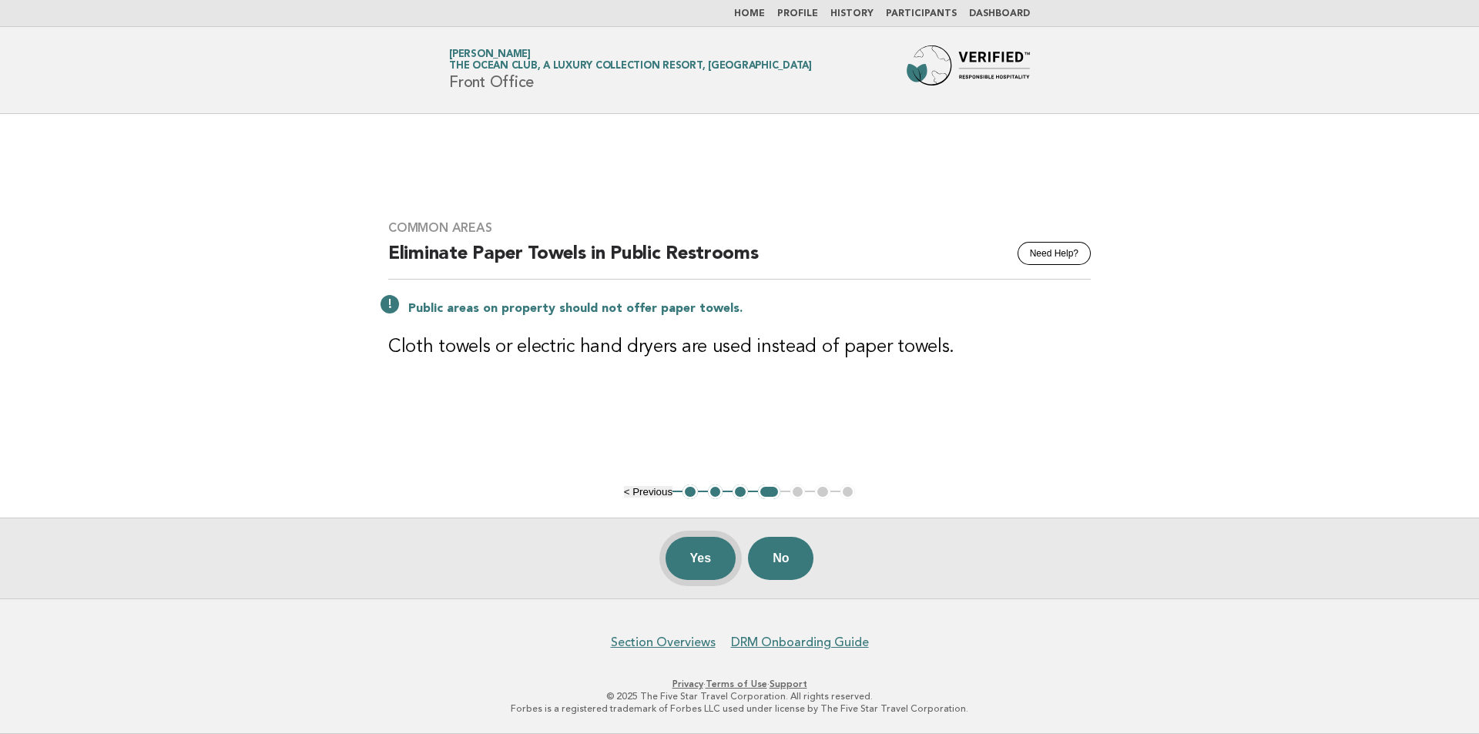
click at [680, 544] on button "Yes" at bounding box center [701, 558] width 71 height 43
click at [711, 551] on button "Yes" at bounding box center [701, 558] width 71 height 43
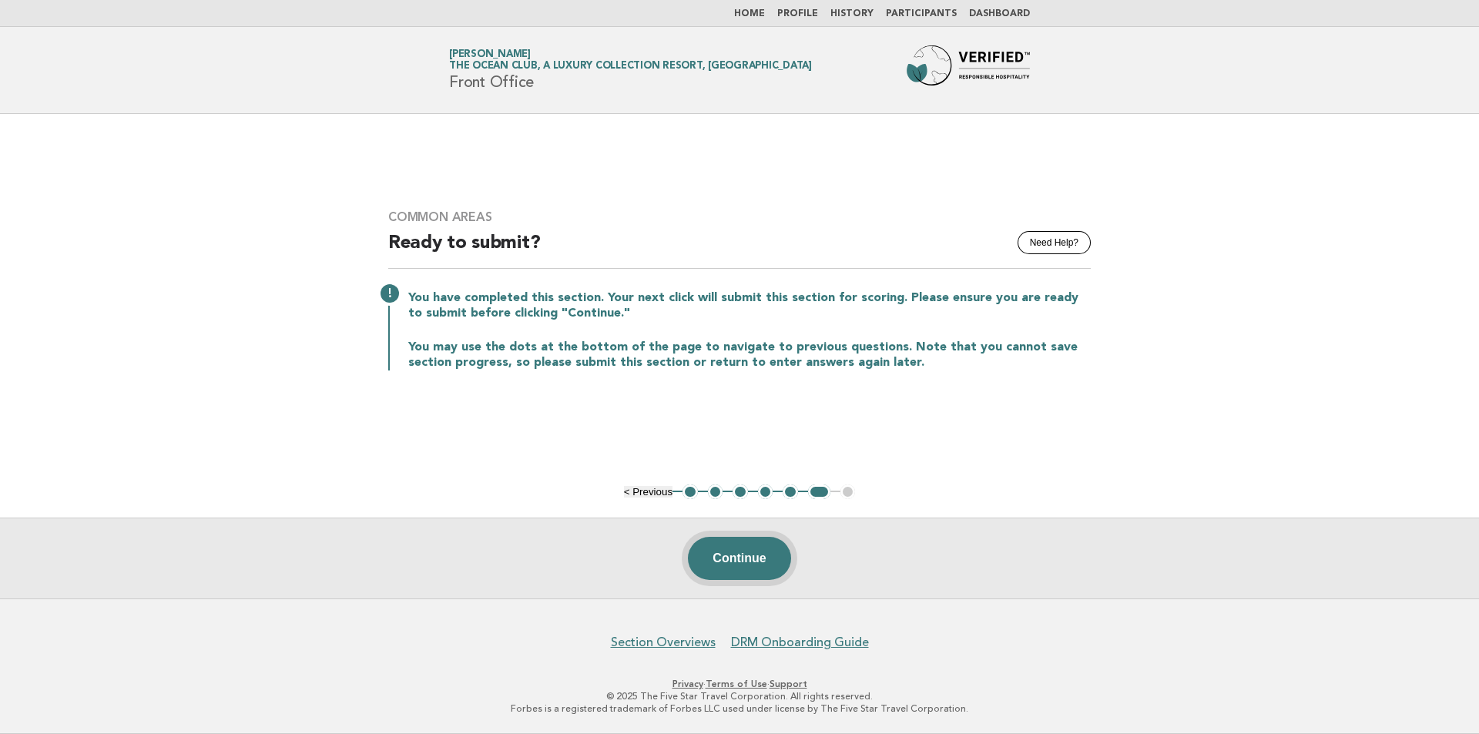
click at [705, 565] on button "Continue" at bounding box center [739, 558] width 102 height 43
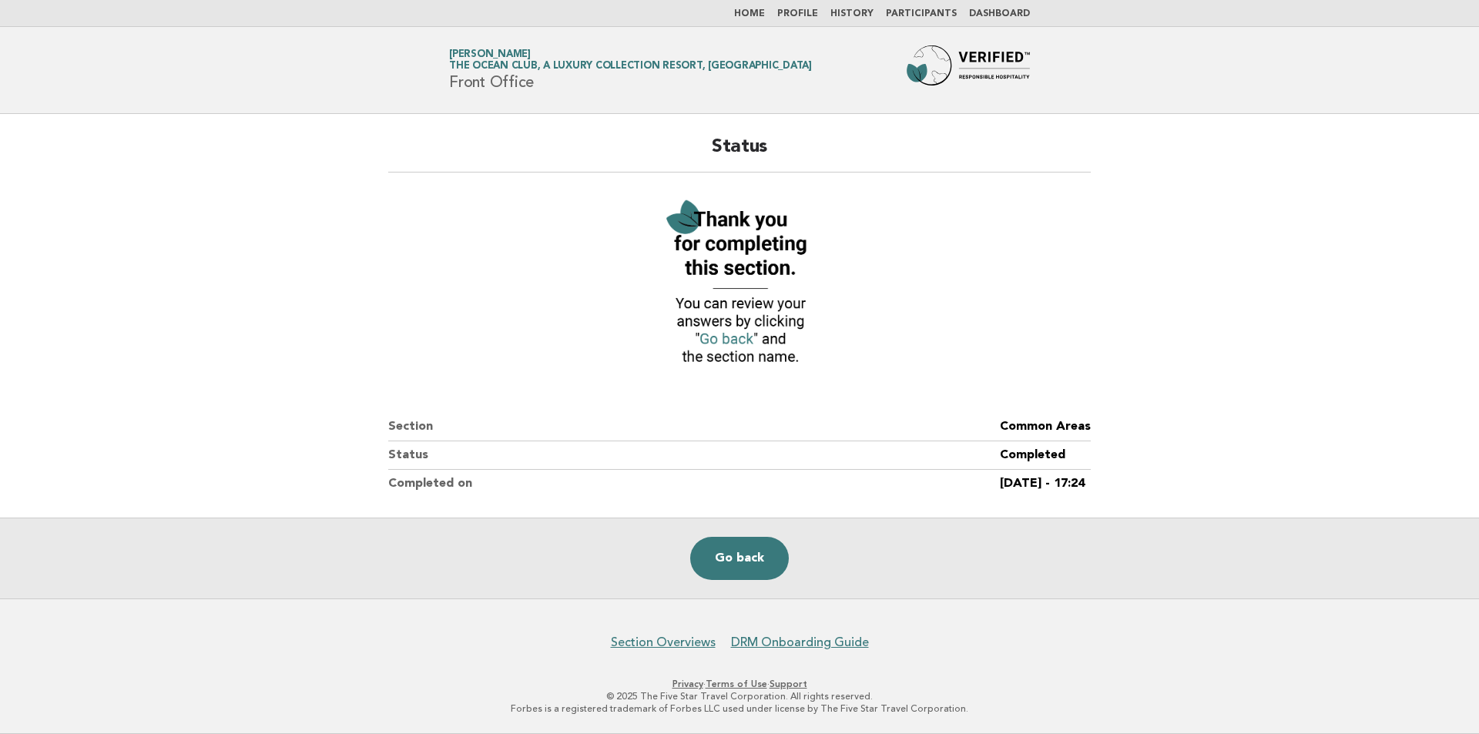
click at [705, 565] on link "Go back" at bounding box center [739, 558] width 99 height 43
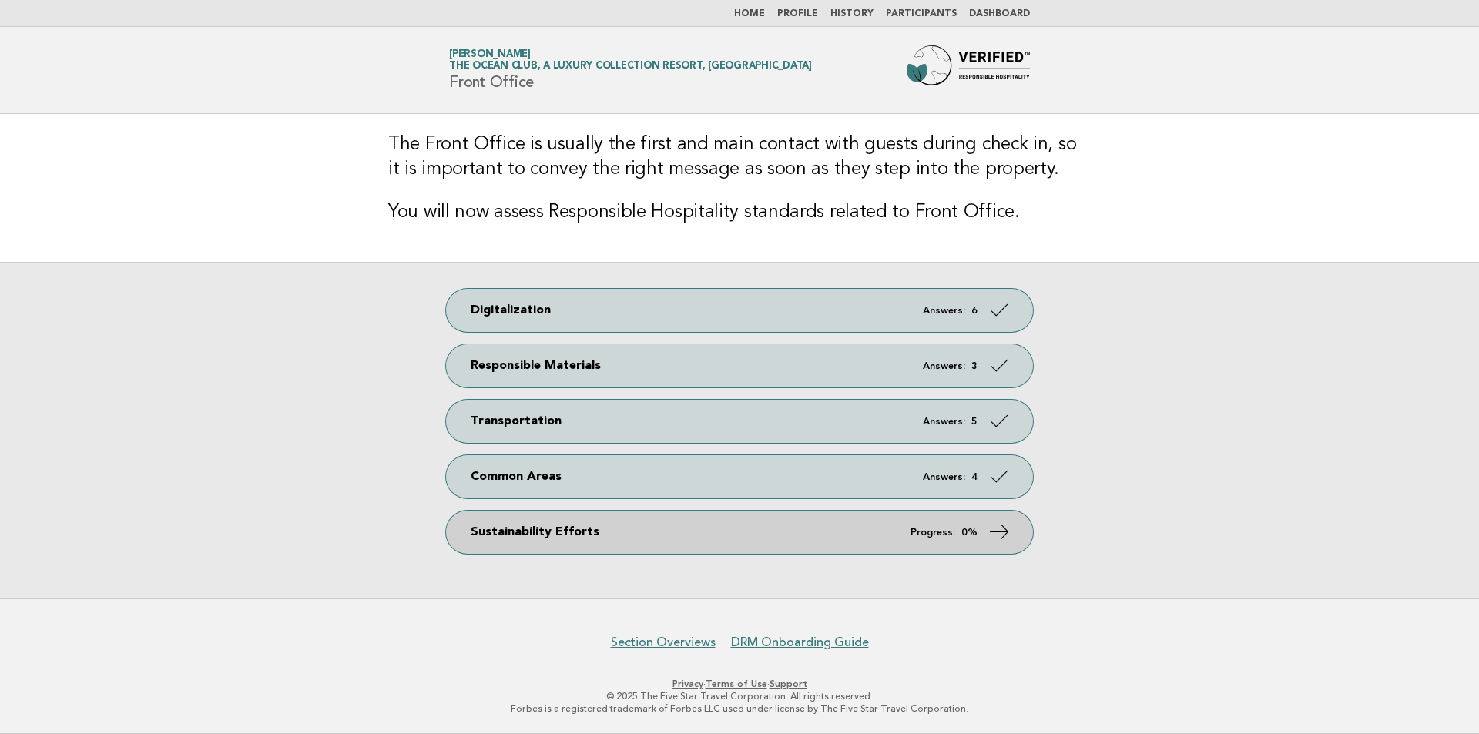
click at [622, 544] on link "Sustainability Efforts Progress: 0%" at bounding box center [739, 532] width 587 height 43
click at [635, 519] on link "Sustainability Efforts Progress: 0%" at bounding box center [739, 532] width 587 height 43
click at [1000, 530] on icon at bounding box center [999, 532] width 22 height 22
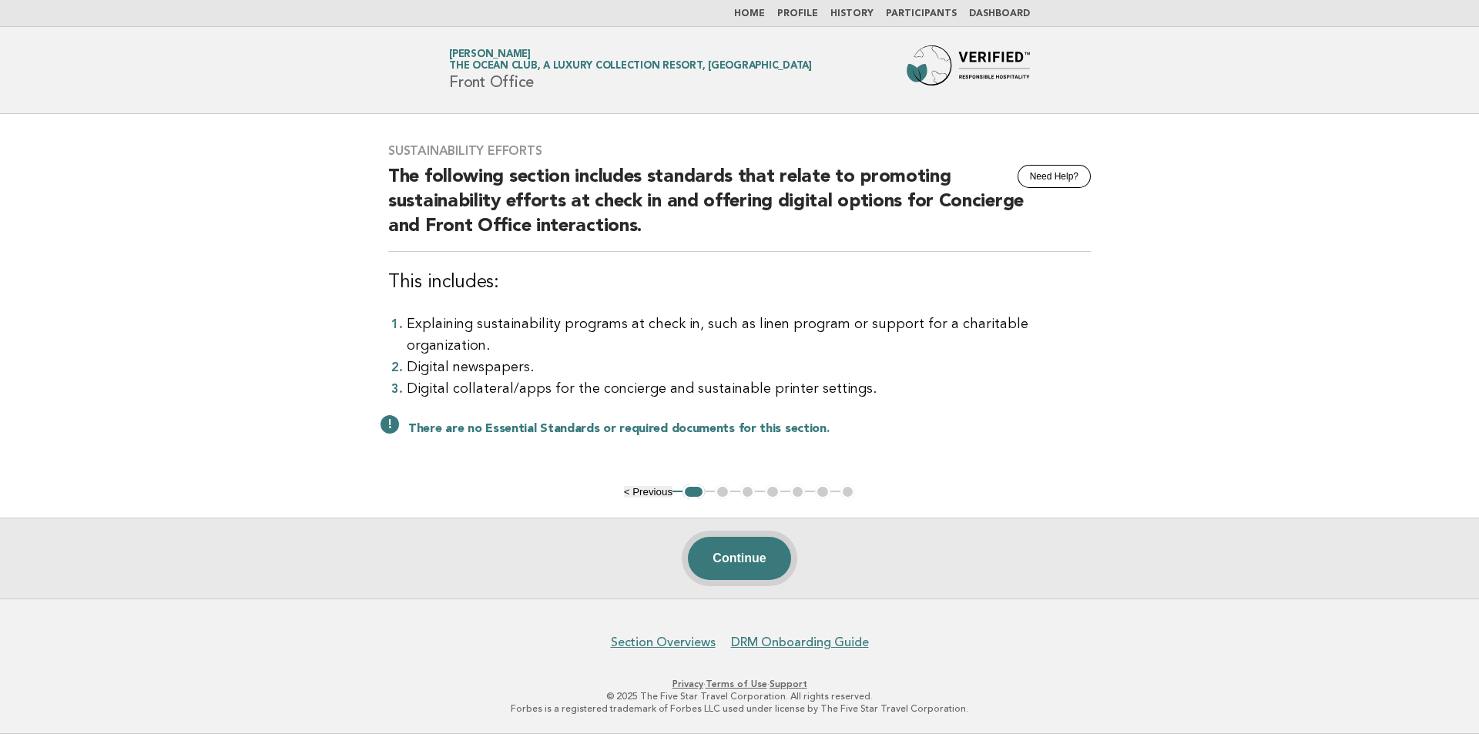
click at [749, 549] on button "Continue" at bounding box center [739, 558] width 102 height 43
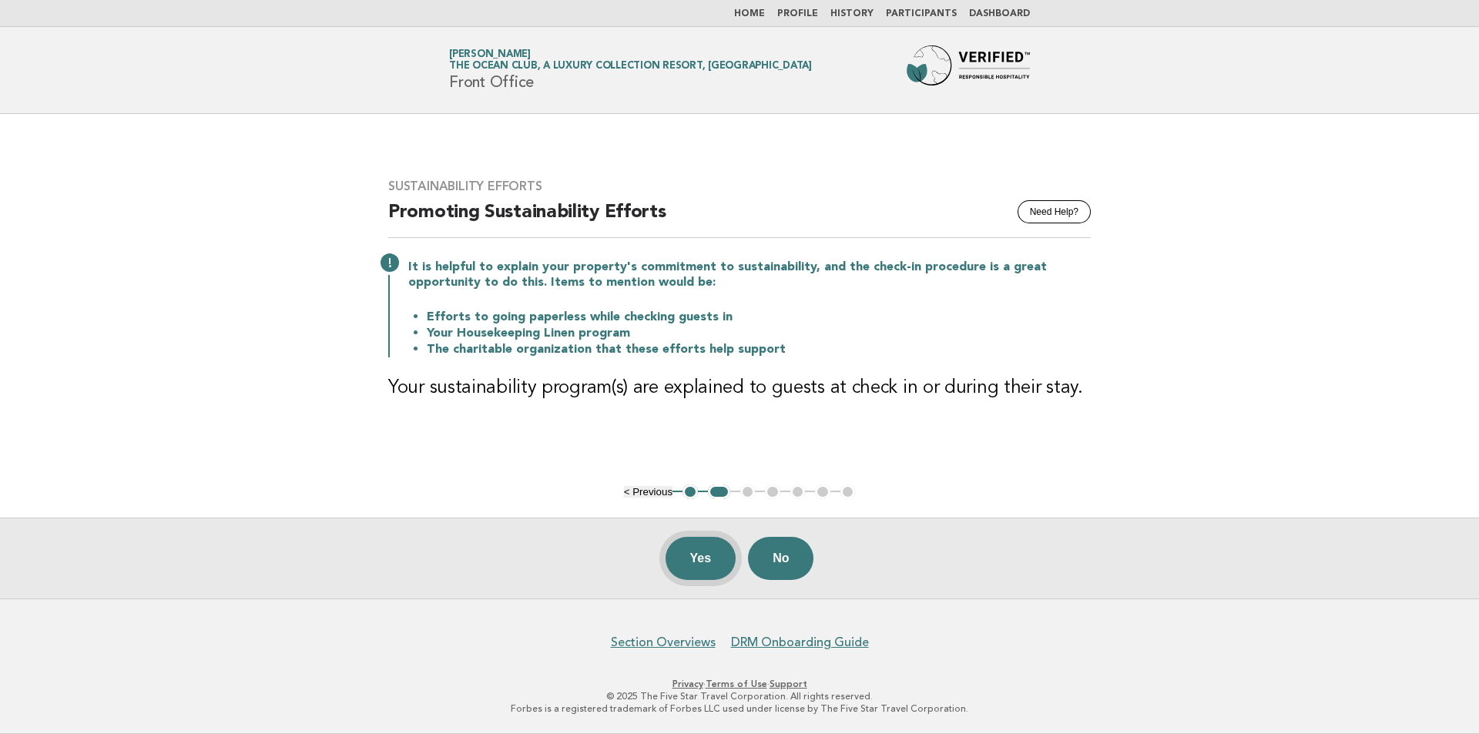
click at [706, 550] on button "Yes" at bounding box center [701, 558] width 71 height 43
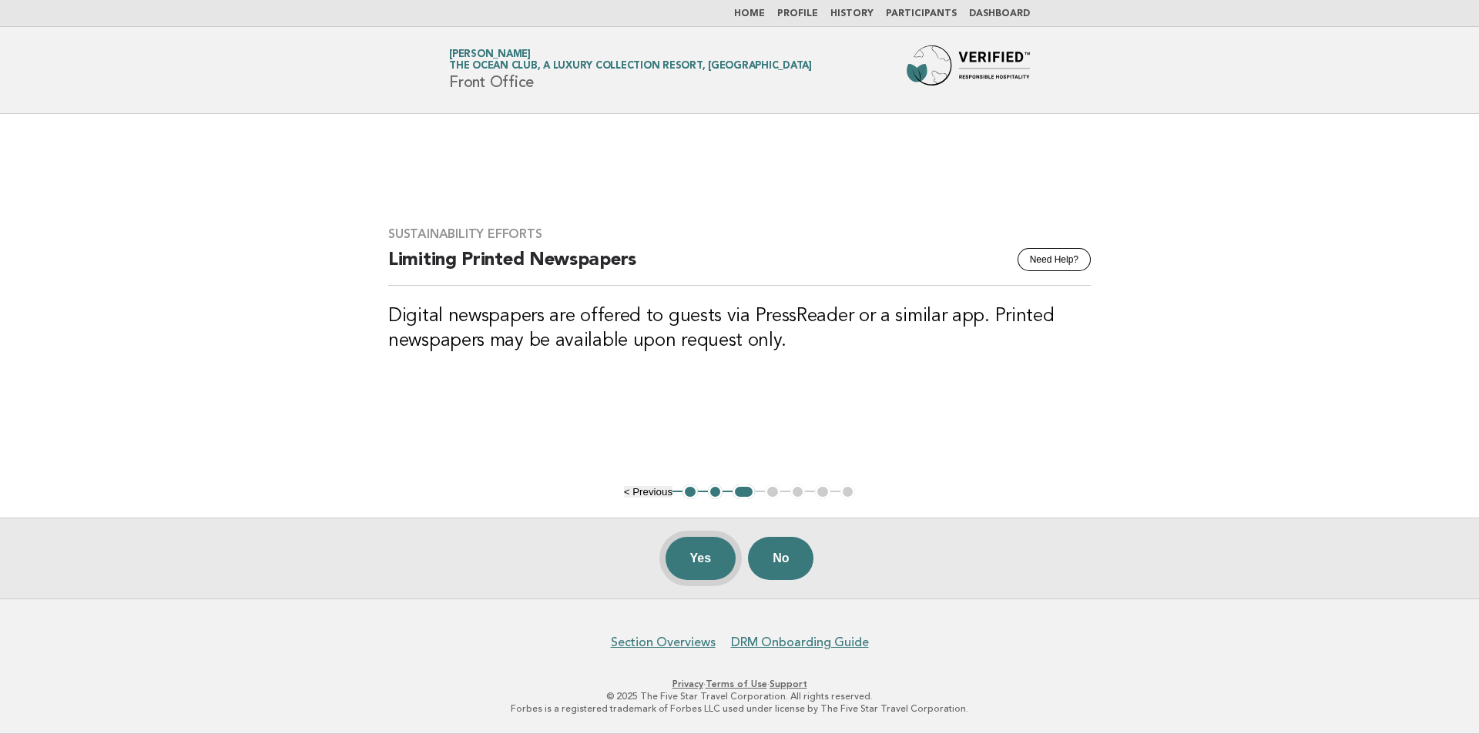
click at [701, 557] on button "Yes" at bounding box center [701, 558] width 71 height 43
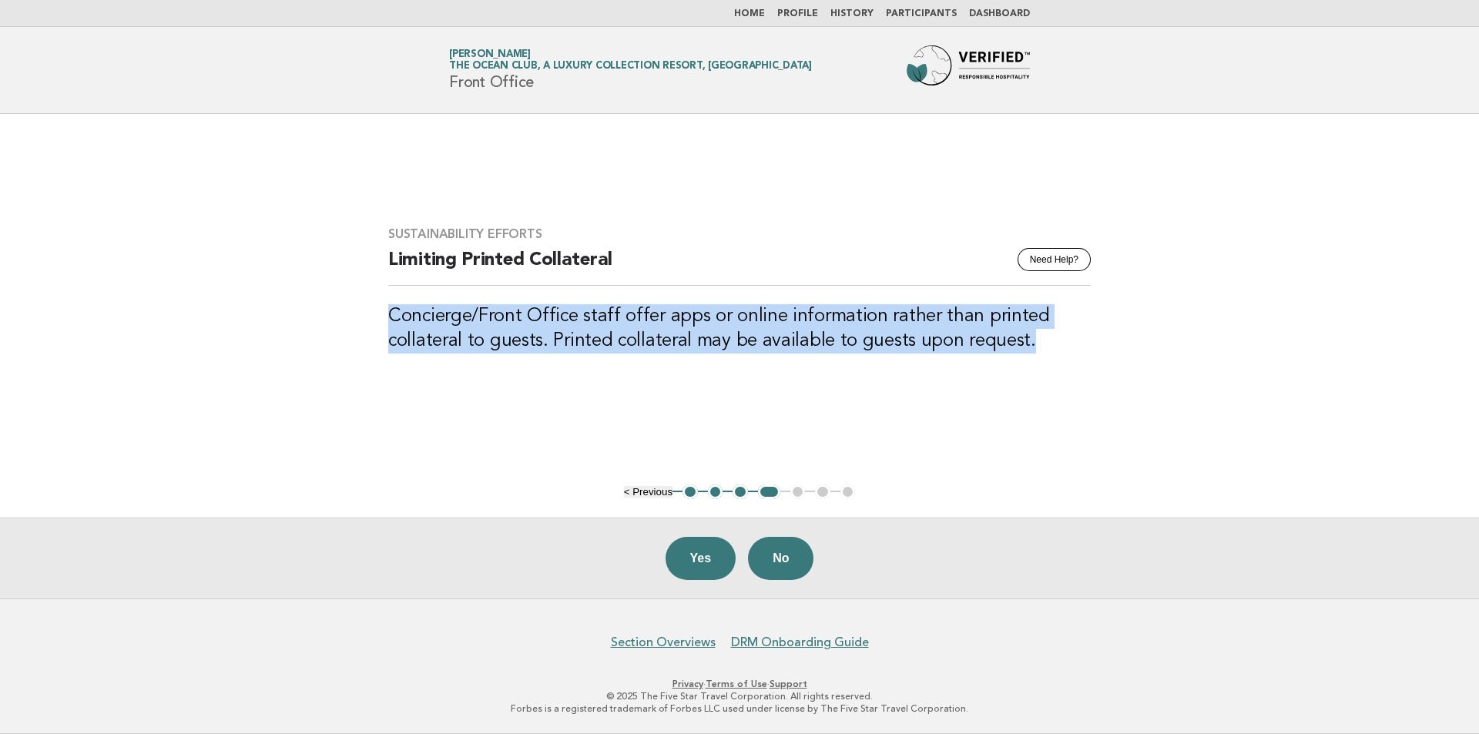
drag, startPoint x: 391, startPoint y: 310, endPoint x: 1042, endPoint y: 347, distance: 652.1
click at [1042, 347] on h3 "Concierge/Front Office staff offer apps or online information rather than print…" at bounding box center [739, 328] width 703 height 49
copy h3 "Concierge/Front Office staff offer apps or online information rather than print…"
click at [710, 548] on button "Yes" at bounding box center [701, 558] width 71 height 43
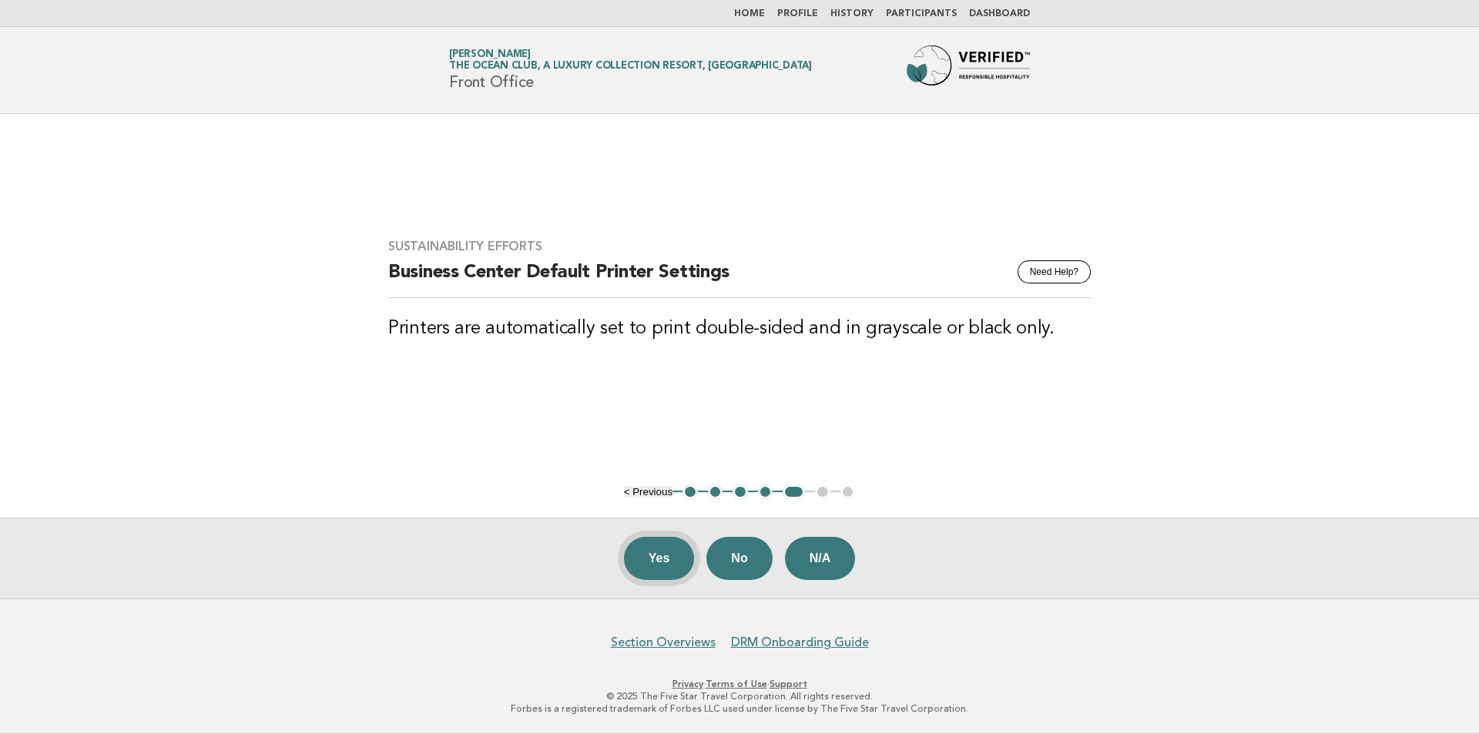
click at [663, 572] on button "Yes" at bounding box center [659, 558] width 71 height 43
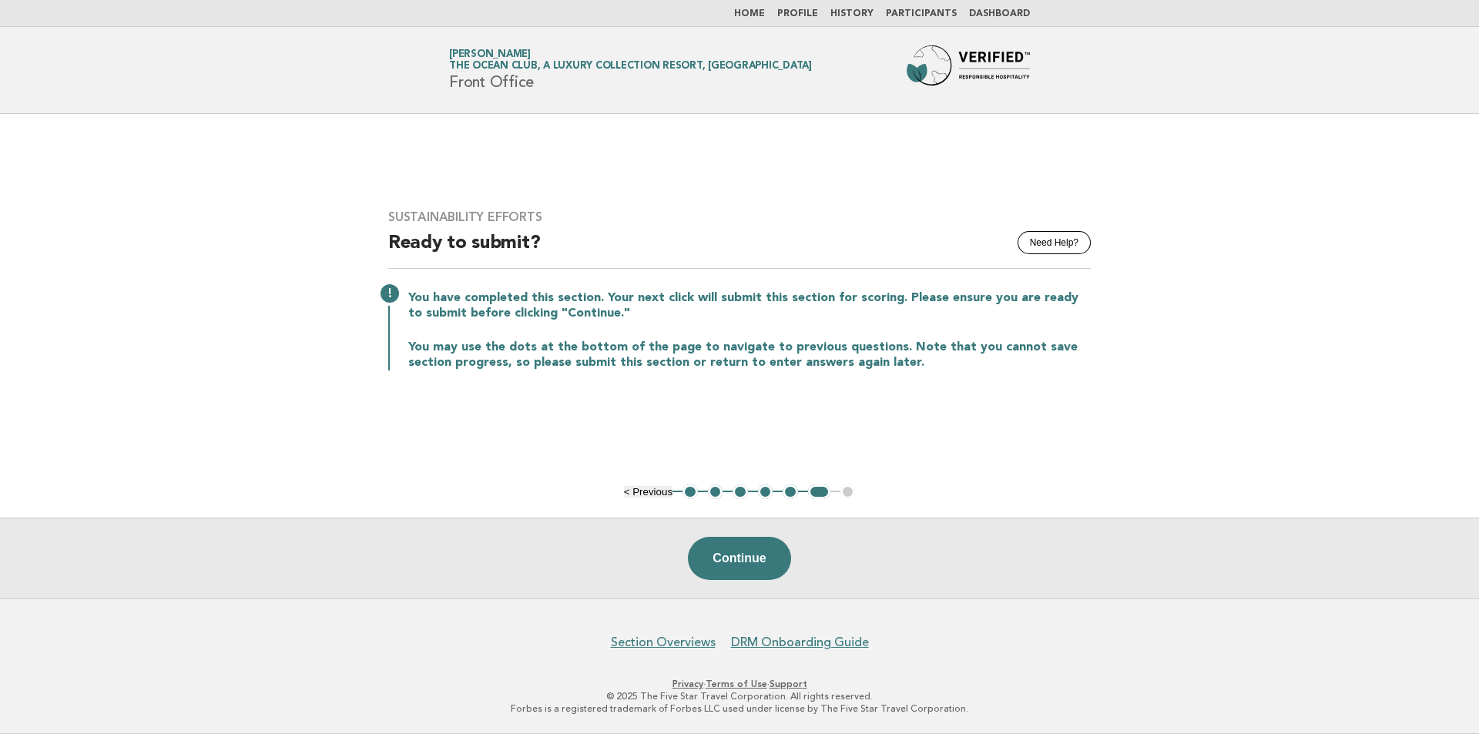
click at [777, 552] on button "Continue" at bounding box center [739, 558] width 102 height 43
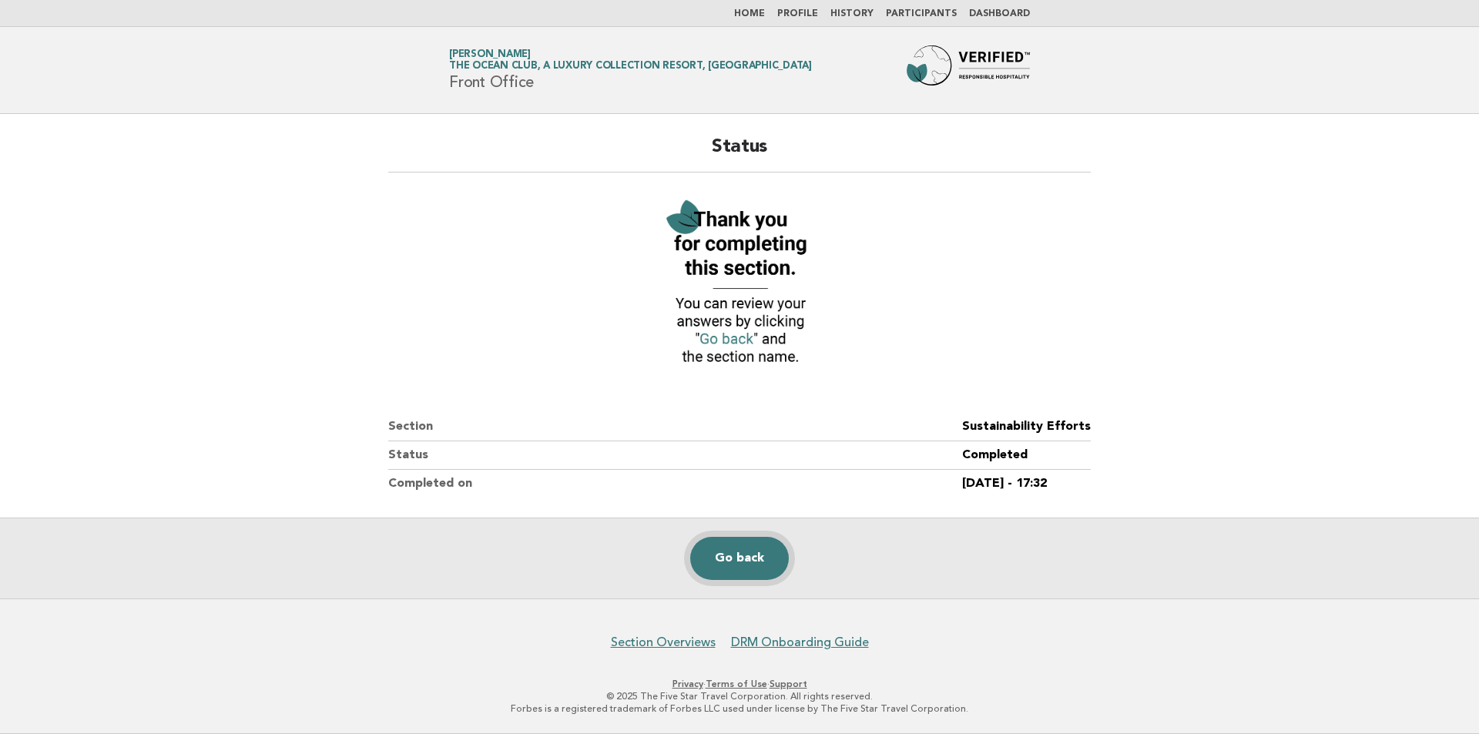
click at [767, 551] on link "Go back" at bounding box center [739, 558] width 99 height 43
click at [703, 561] on link "Go back" at bounding box center [739, 558] width 99 height 43
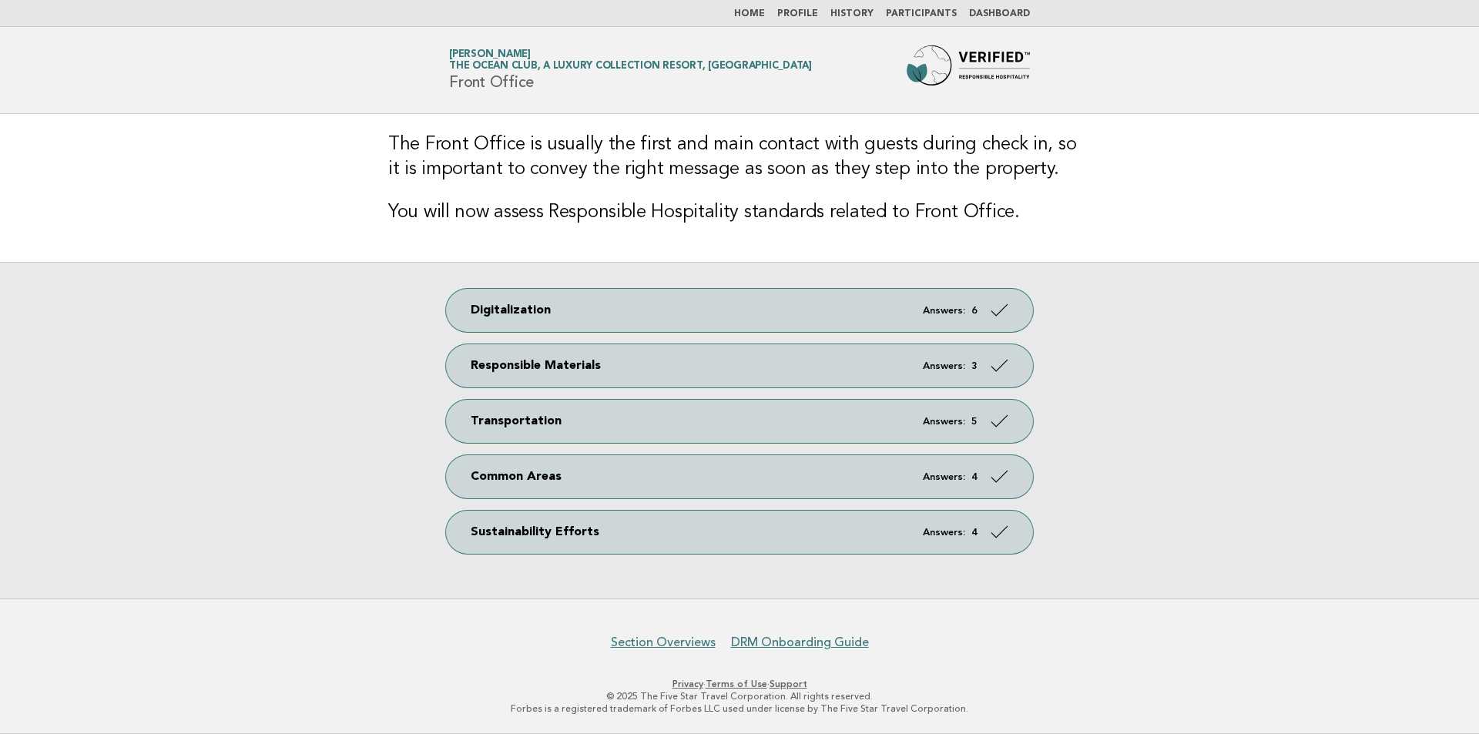
click at [765, 18] on link "Home" at bounding box center [749, 13] width 31 height 9
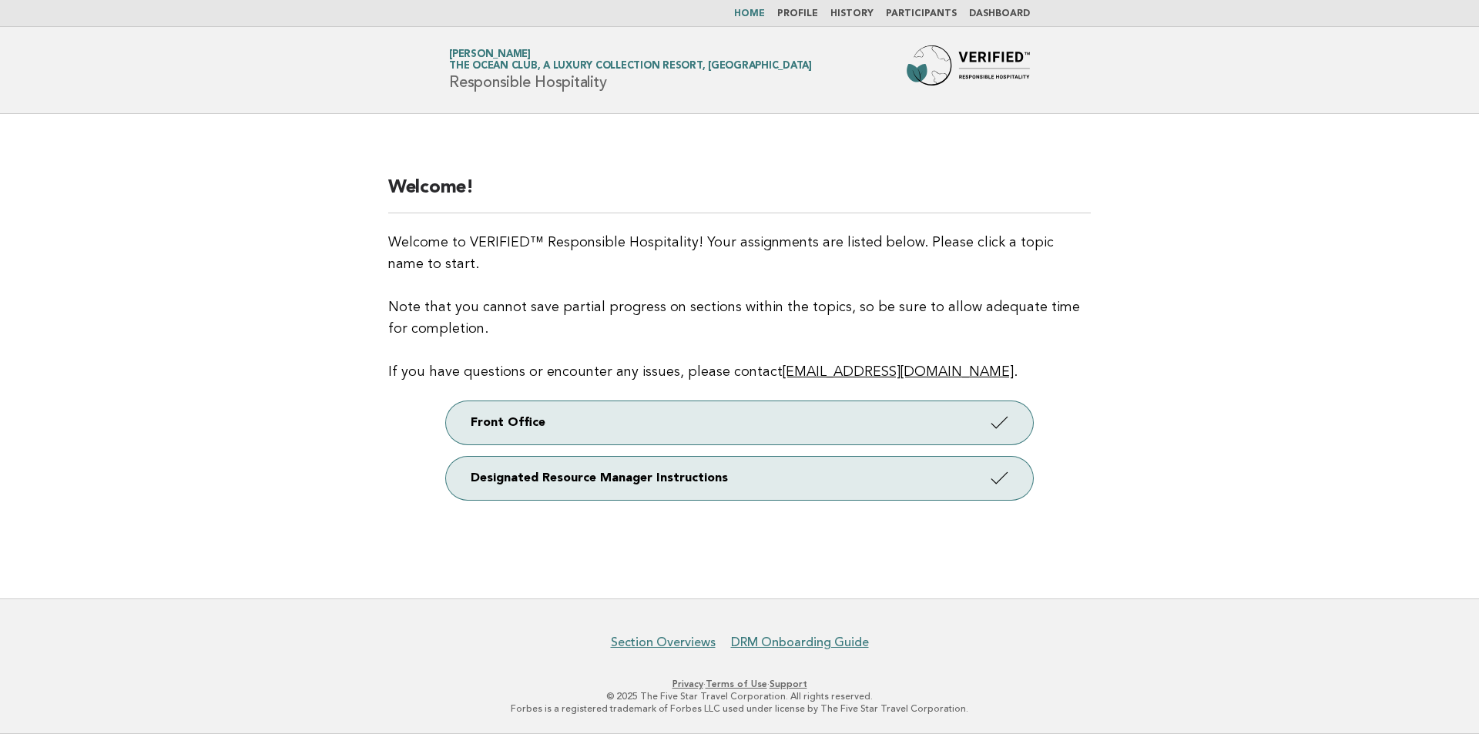
click at [1003, 5] on nav "Home Profile History Participants Dashboard" at bounding box center [739, 13] width 1479 height 27
click at [1003, 8] on li "Dashboard" at bounding box center [999, 14] width 61 height 12
click at [1003, 14] on link "Dashboard" at bounding box center [999, 13] width 61 height 9
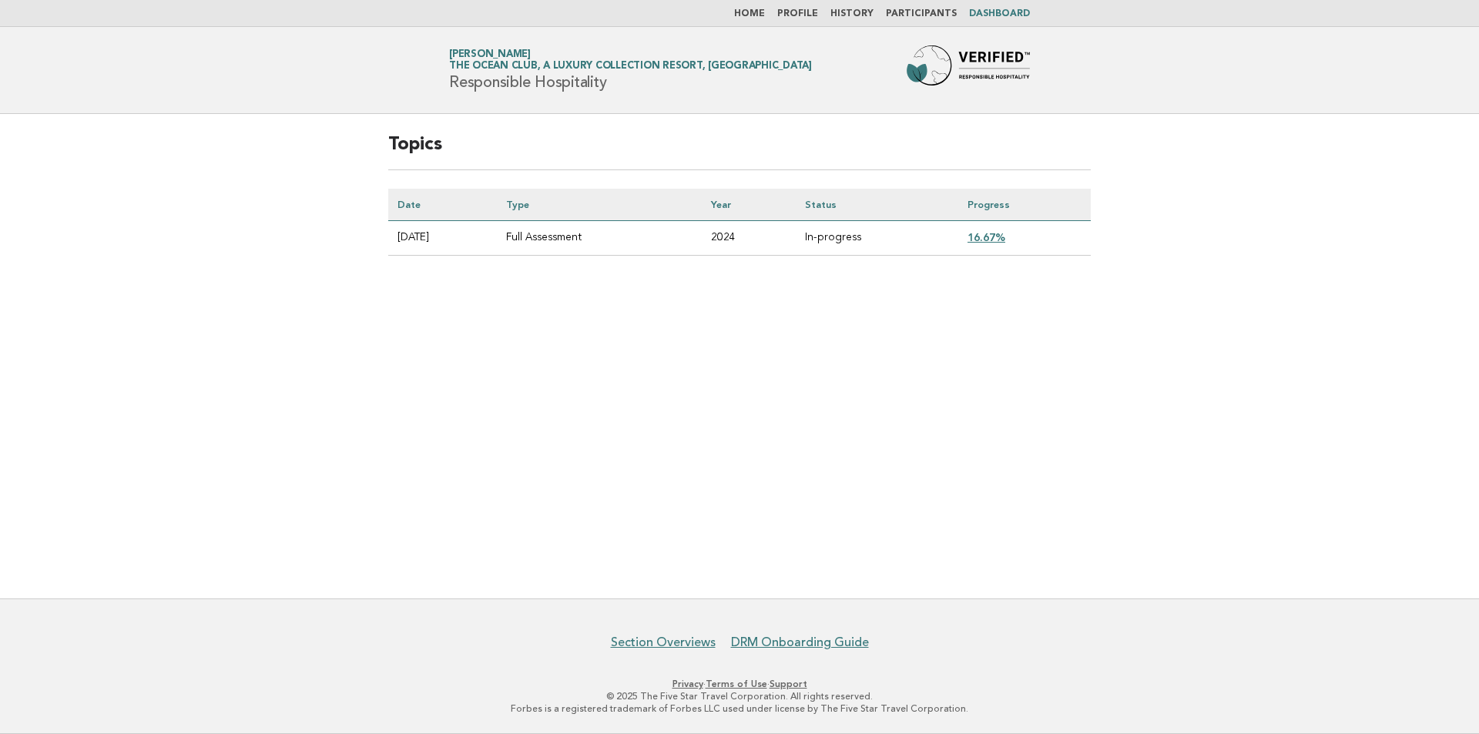
click at [1001, 230] on td "16.67%" at bounding box center [1024, 238] width 133 height 35
click at [1000, 243] on link "16.67%" at bounding box center [987, 237] width 38 height 12
click at [998, 237] on link "16.67%" at bounding box center [987, 237] width 38 height 12
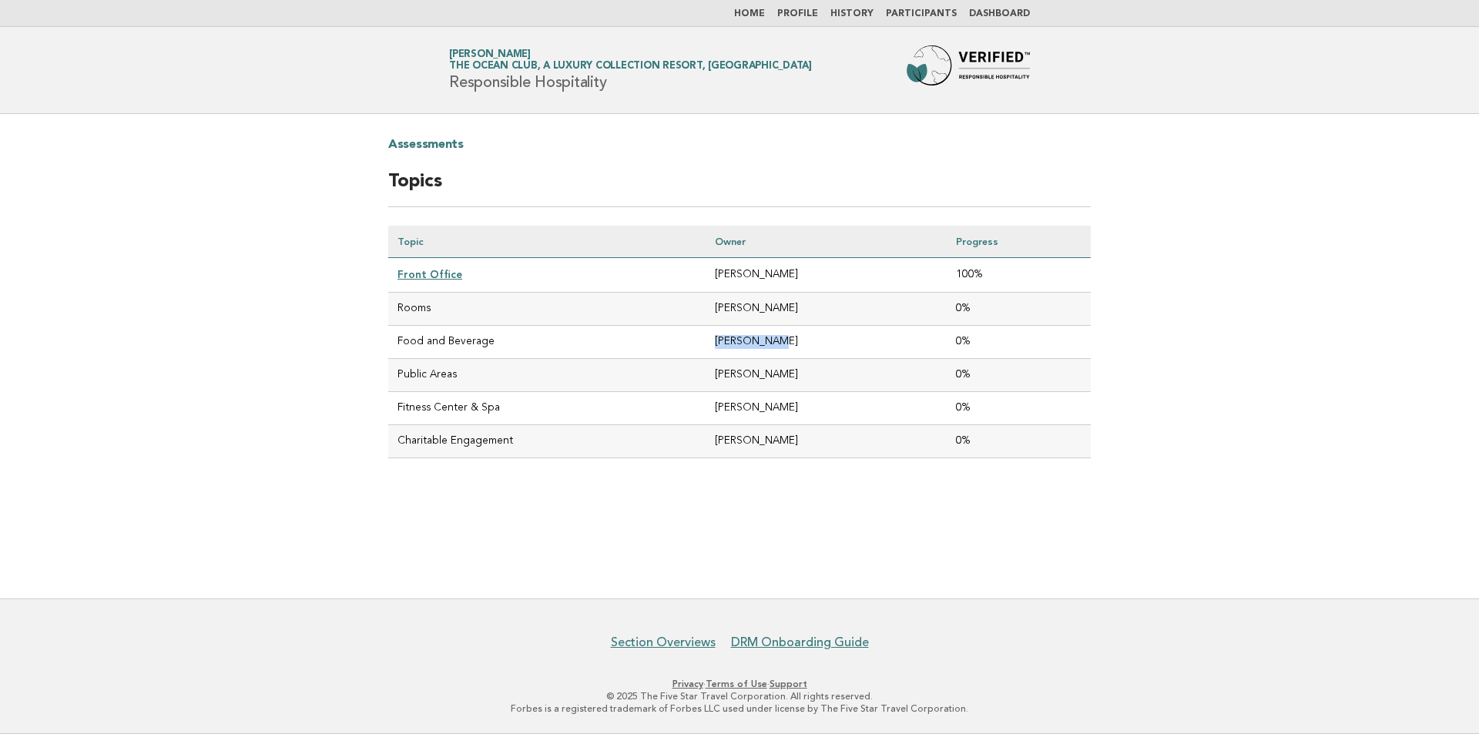
drag, startPoint x: 708, startPoint y: 336, endPoint x: 794, endPoint y: 337, distance: 86.3
click at [794, 337] on td "[PERSON_NAME]" at bounding box center [826, 342] width 241 height 33
click at [760, 435] on td "[PERSON_NAME]" at bounding box center [826, 441] width 241 height 33
click at [930, 10] on link "Participants" at bounding box center [921, 13] width 71 height 9
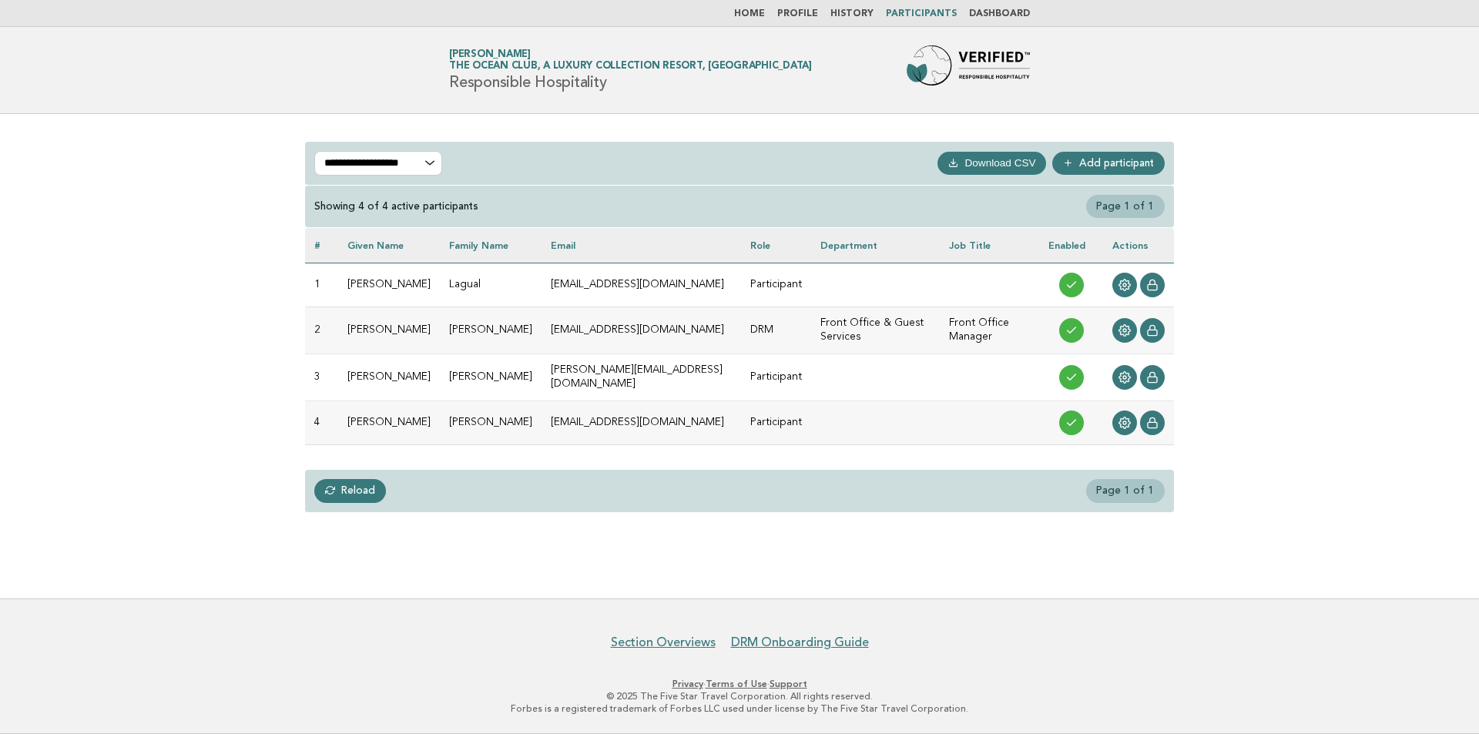
click at [442, 159] on div "**********" at bounding box center [739, 164] width 869 height 44
click at [435, 160] on select "**********" at bounding box center [378, 163] width 128 height 25
select select "***"
click at [314, 151] on select "**********" at bounding box center [378, 163] width 128 height 25
click at [358, 496] on link "Reload" at bounding box center [350, 490] width 72 height 23
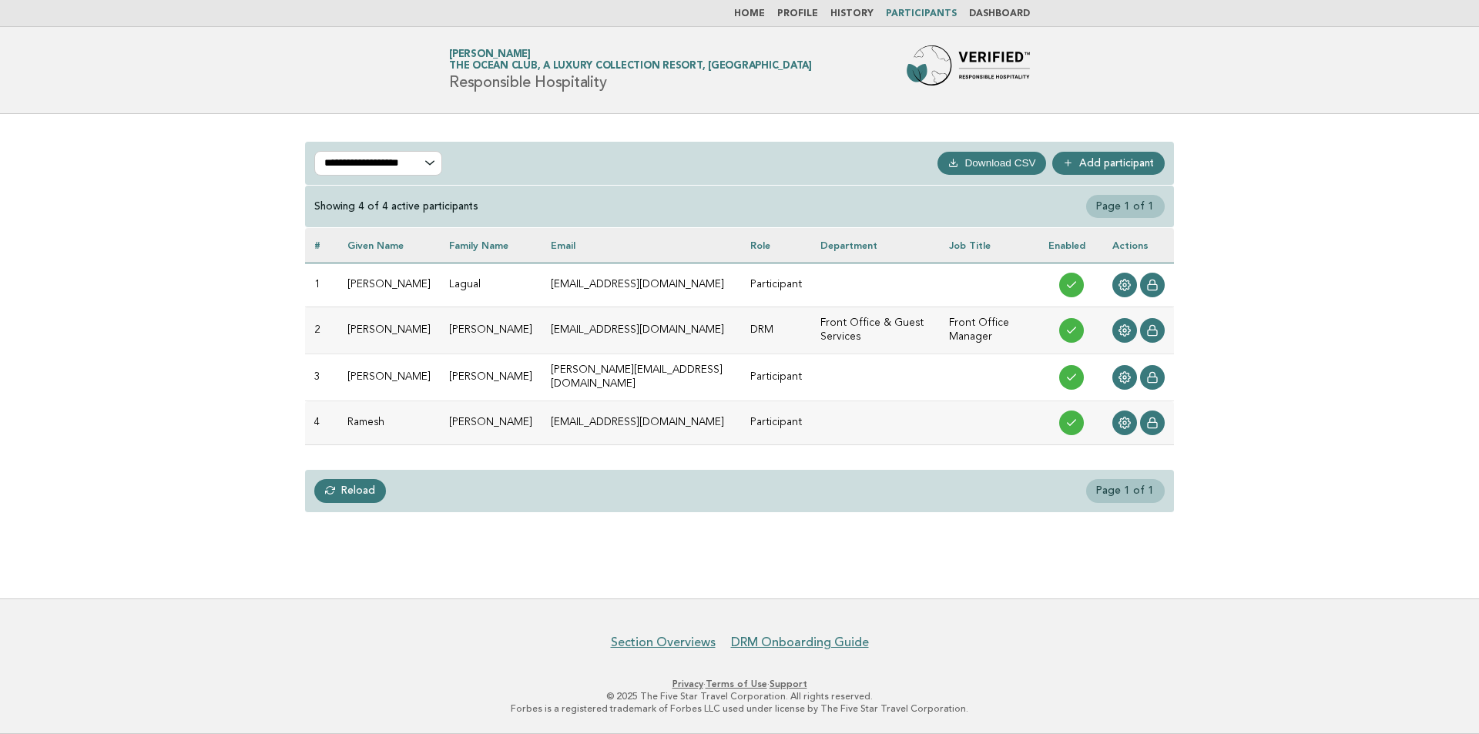
click at [1014, 15] on link "Dashboard" at bounding box center [999, 13] width 61 height 9
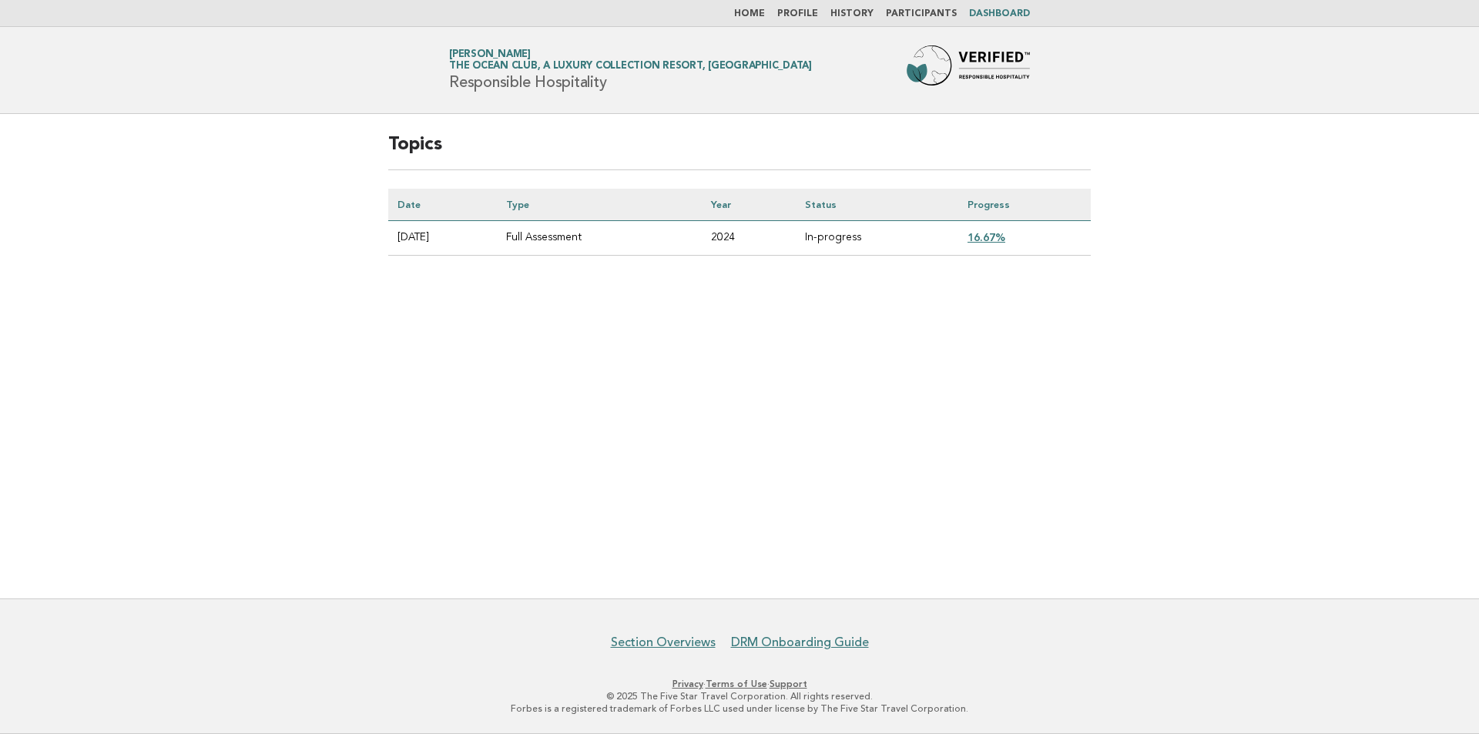
click at [981, 237] on link "16.67%" at bounding box center [987, 237] width 38 height 12
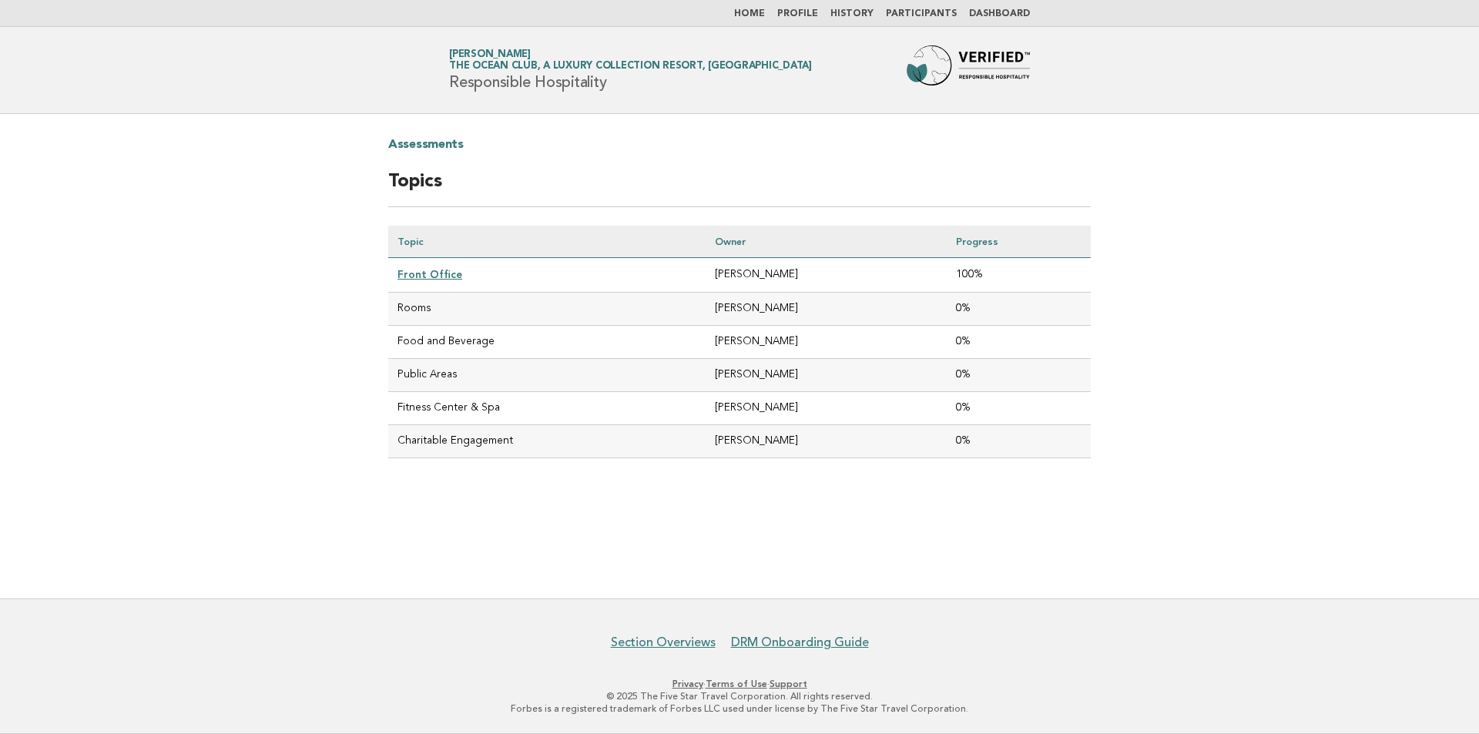
drag, startPoint x: 522, startPoint y: 447, endPoint x: 769, endPoint y: 463, distance: 247.1
click at [695, 460] on div "Assessments Topics Topic Owner Progress Front Office Laura Jaimes 100% Rooms Al…" at bounding box center [740, 308] width 740 height 388
click at [769, 463] on div "Assessments Topics Topic Owner Progress Front Office Laura Jaimes 100% Rooms Al…" at bounding box center [740, 308] width 740 height 388
click at [757, 15] on link "Home" at bounding box center [749, 13] width 31 height 9
